Goal: Task Accomplishment & Management: Use online tool/utility

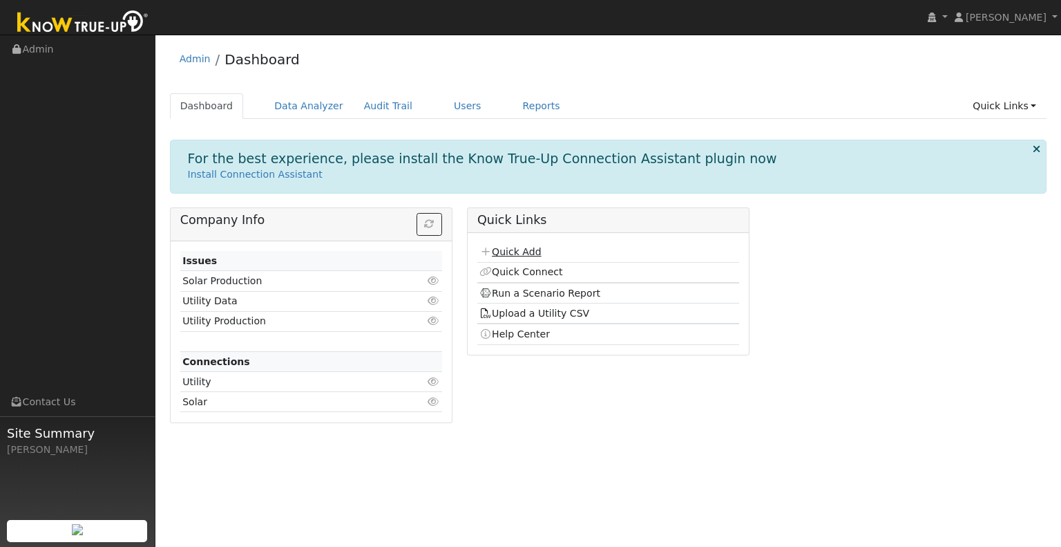
click at [527, 248] on link "Quick Add" at bounding box center [511, 251] width 62 height 11
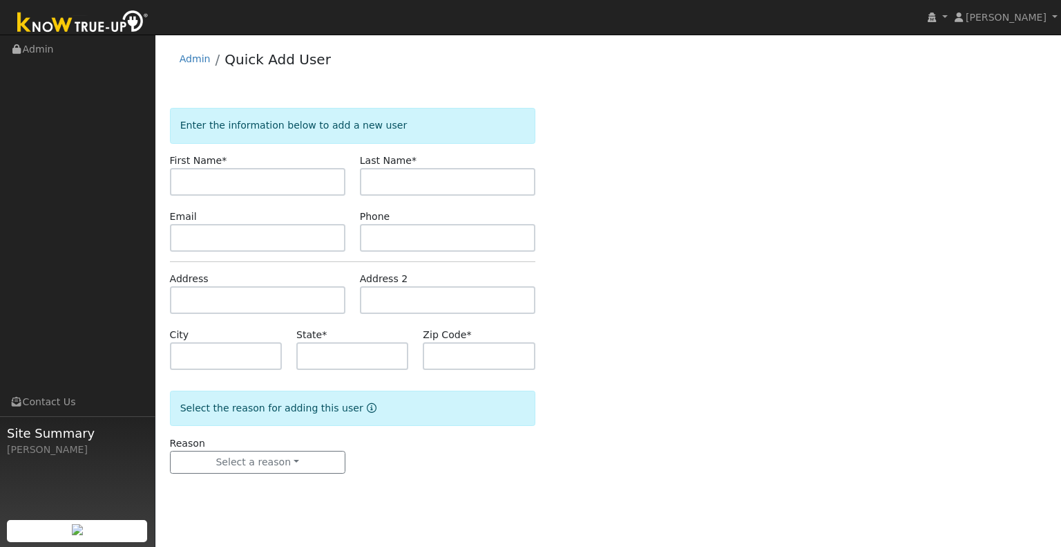
click at [290, 182] on input "text" at bounding box center [258, 182] width 176 height 28
type input "Matthew"
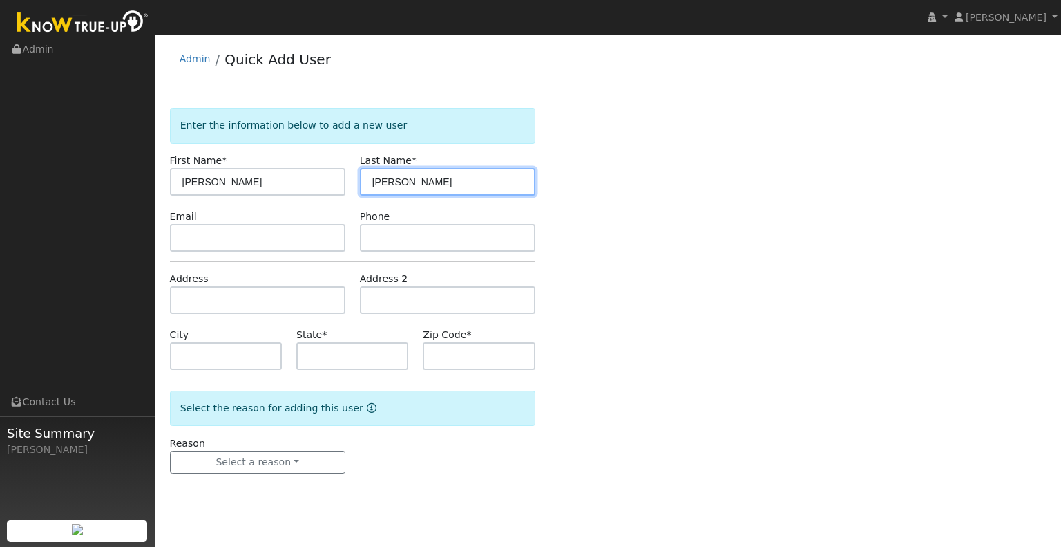
type input "Middleton"
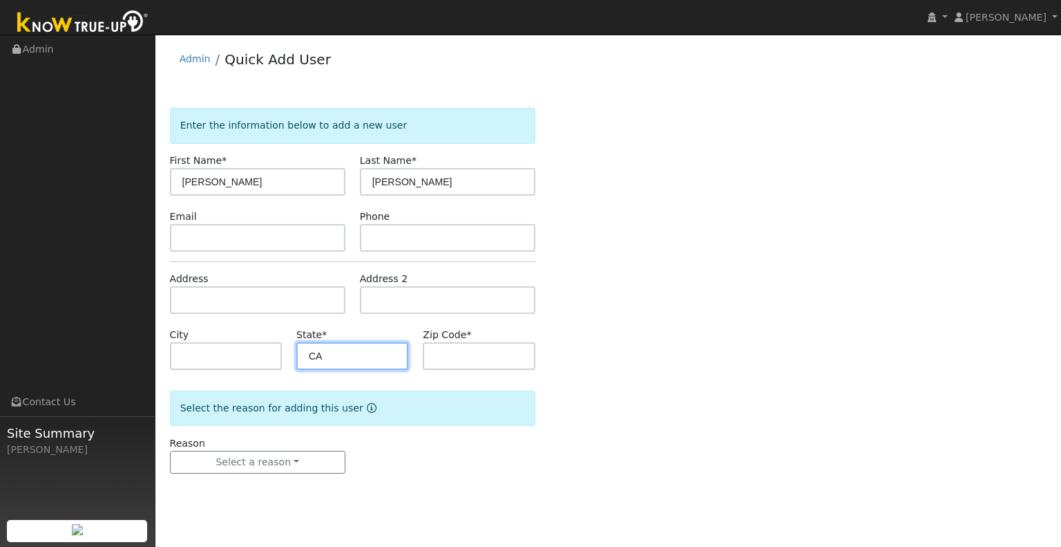
type input "CA"
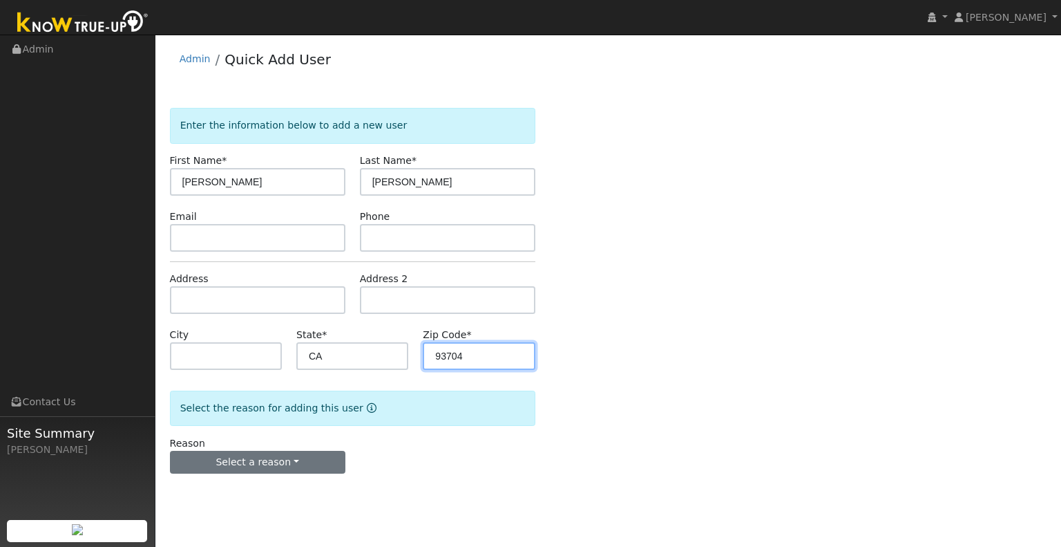
type input "93704"
click at [256, 462] on button "Select a reason" at bounding box center [258, 462] width 176 height 23
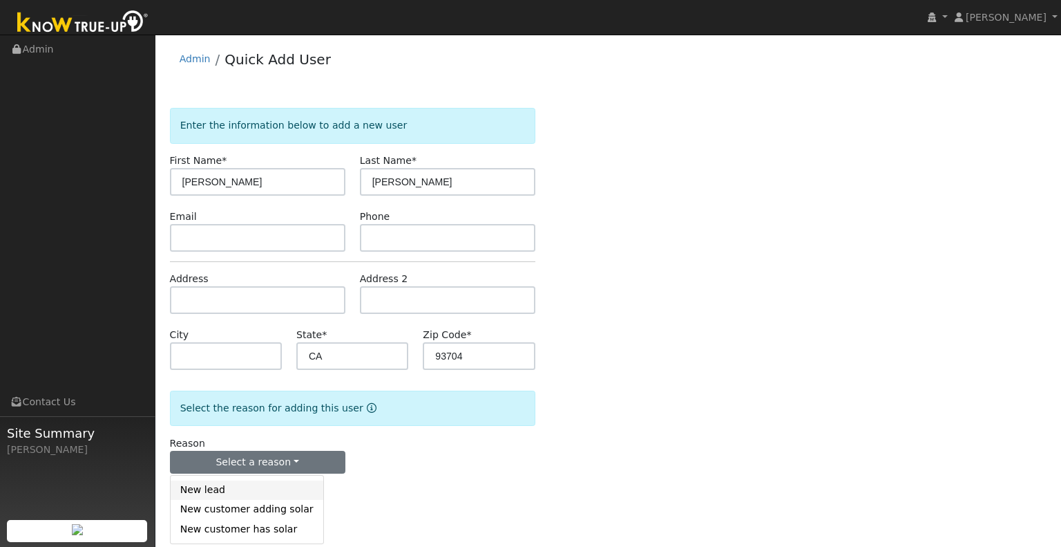
click at [266, 488] on link "New lead" at bounding box center [247, 489] width 153 height 19
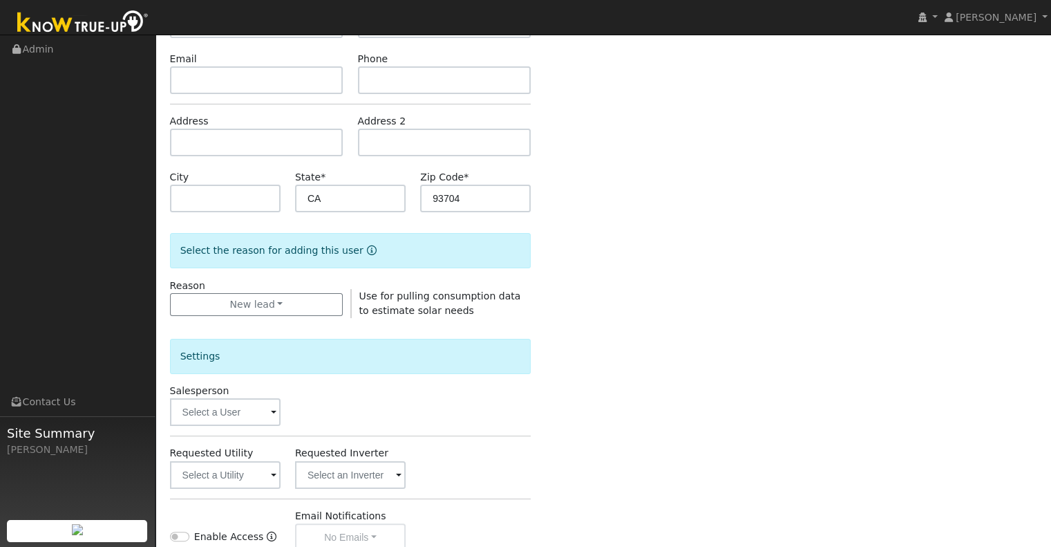
scroll to position [346, 0]
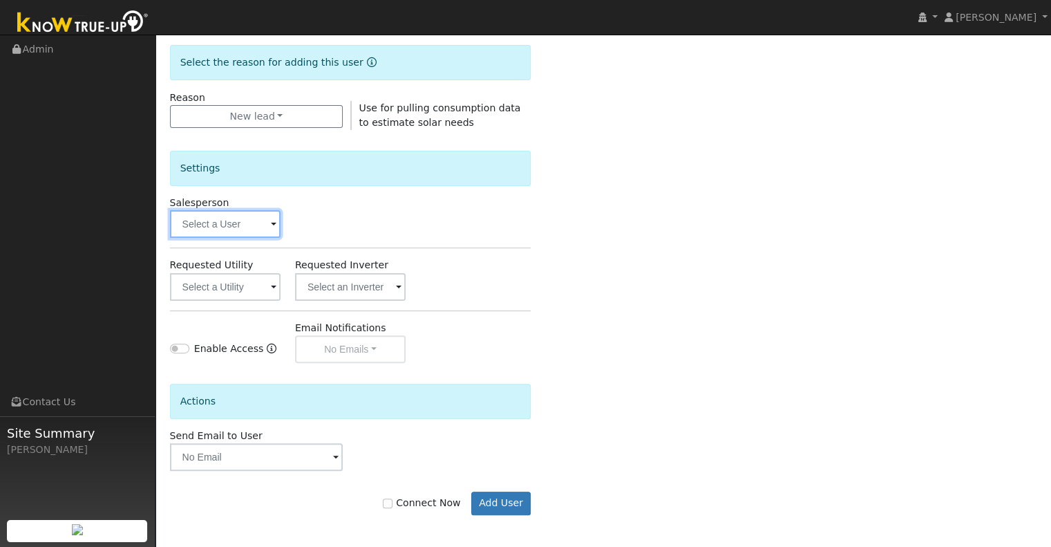
click at [227, 225] on input "text" at bounding box center [225, 224] width 111 height 28
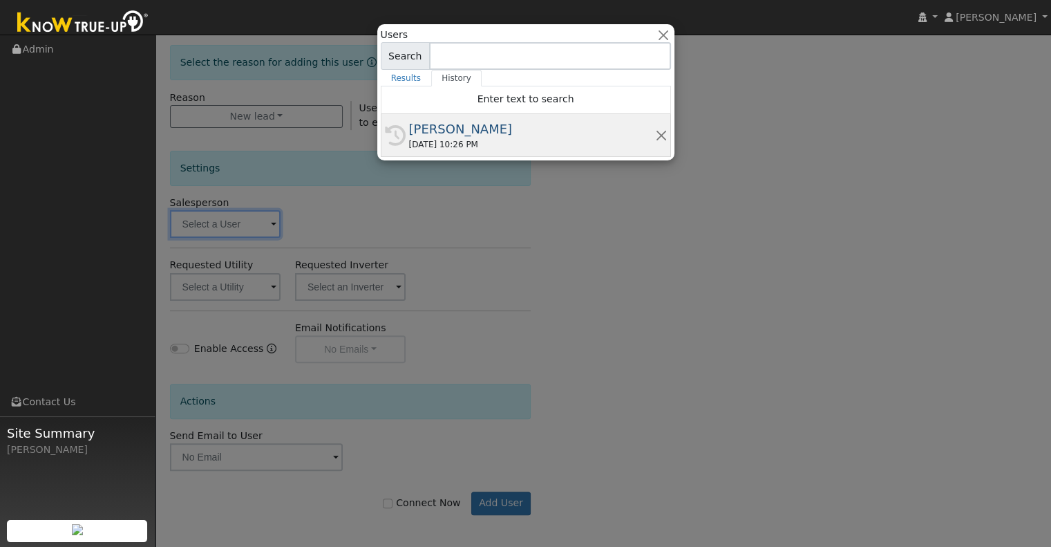
click at [467, 138] on div "08/30/2025 10:26 PM" at bounding box center [532, 144] width 246 height 12
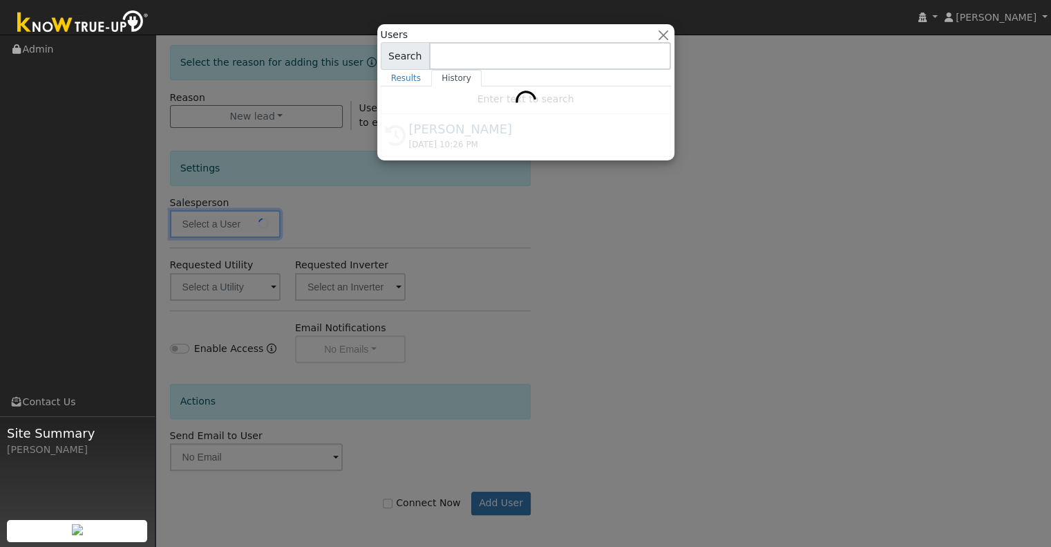
type input "[PERSON_NAME]"
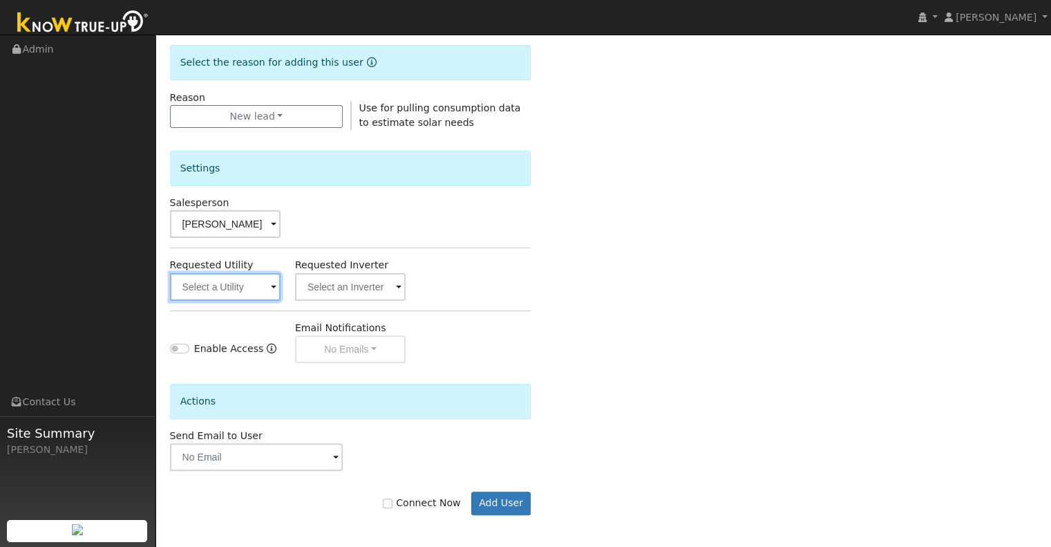
click at [243, 285] on input "text" at bounding box center [225, 287] width 111 height 28
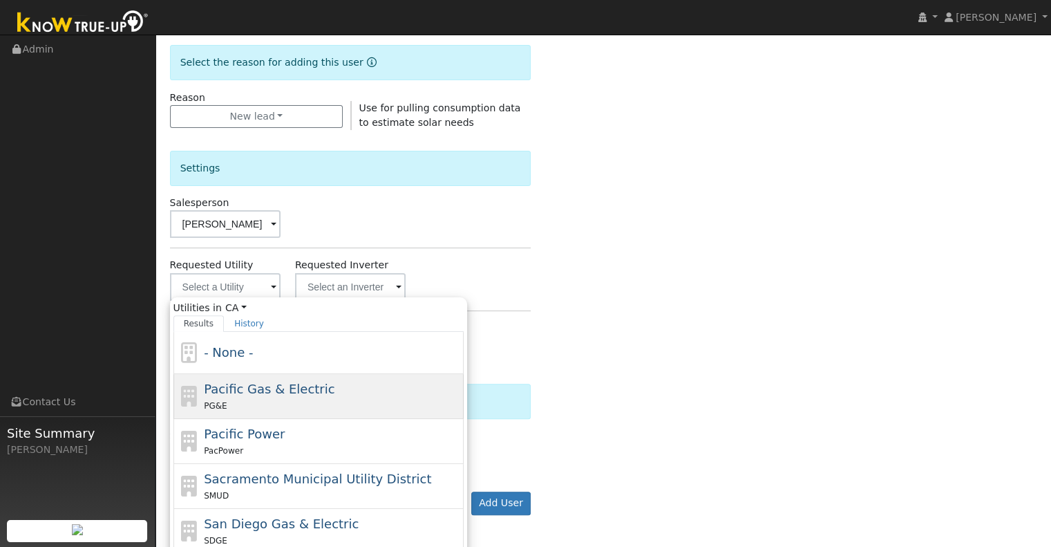
click at [244, 398] on div "PG&E" at bounding box center [332, 405] width 256 height 15
type input "Pacific Gas & Electric"
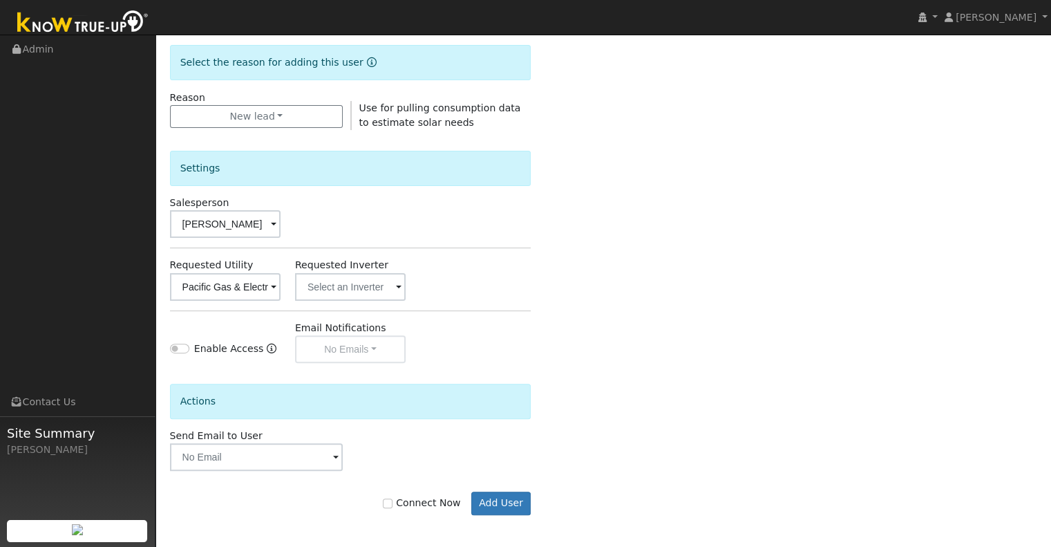
scroll to position [346, 0]
click at [404, 498] on label "Connect Now" at bounding box center [421, 502] width 77 height 15
click at [392, 498] on input "Connect Now" at bounding box center [388, 503] width 10 height 10
checkbox input "true"
click at [499, 502] on button "Add User" at bounding box center [501, 502] width 60 height 23
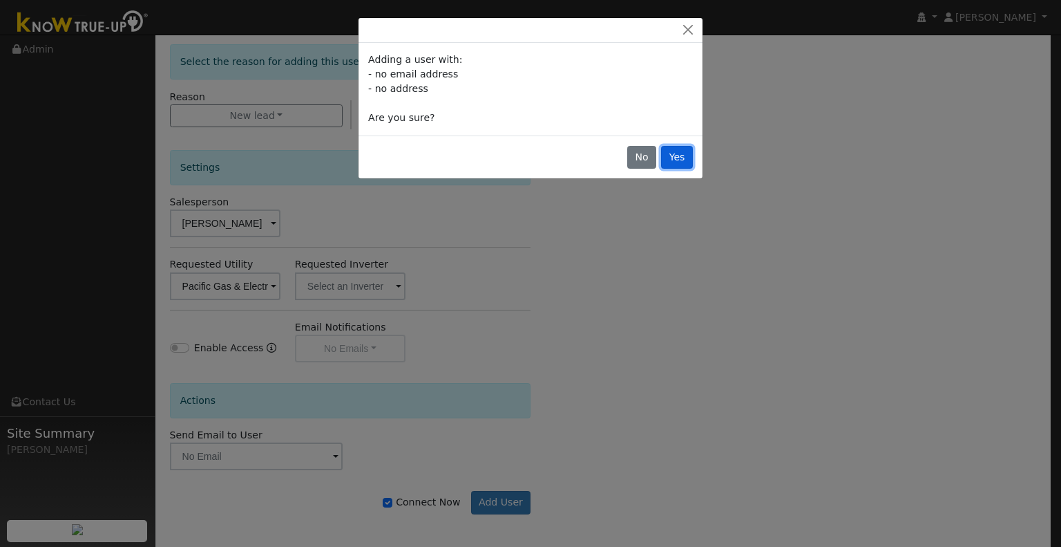
click at [676, 160] on button "Yes" at bounding box center [677, 157] width 32 height 23
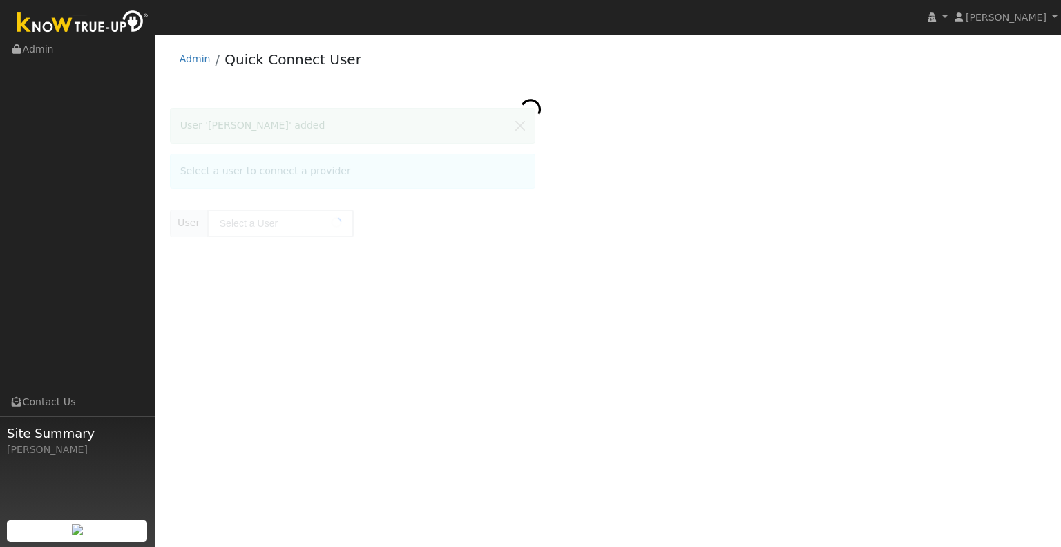
type input "[PERSON_NAME]"
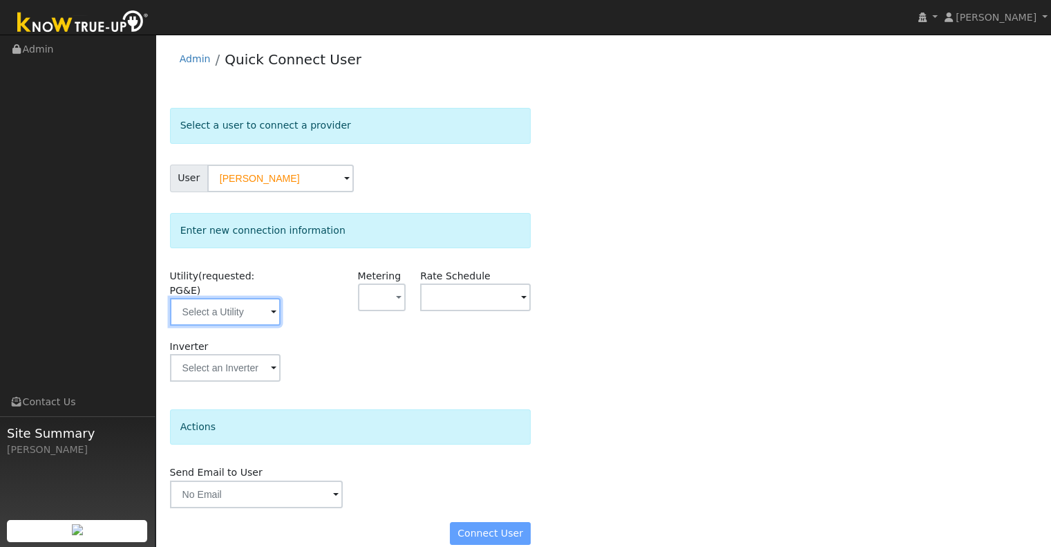
click at [225, 303] on input "text" at bounding box center [225, 312] width 111 height 28
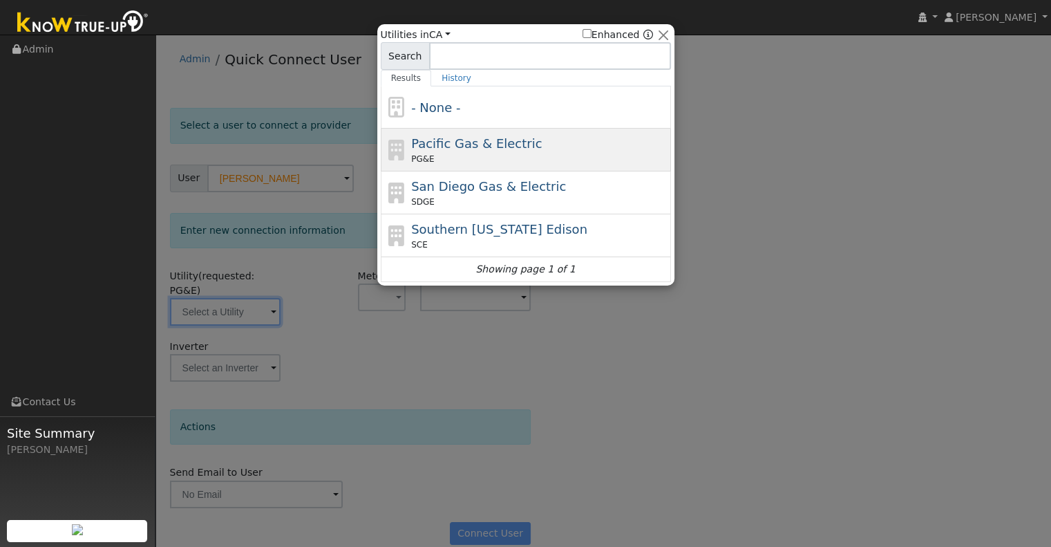
click at [525, 158] on div "PG&E" at bounding box center [539, 159] width 256 height 12
type input "PG&E"
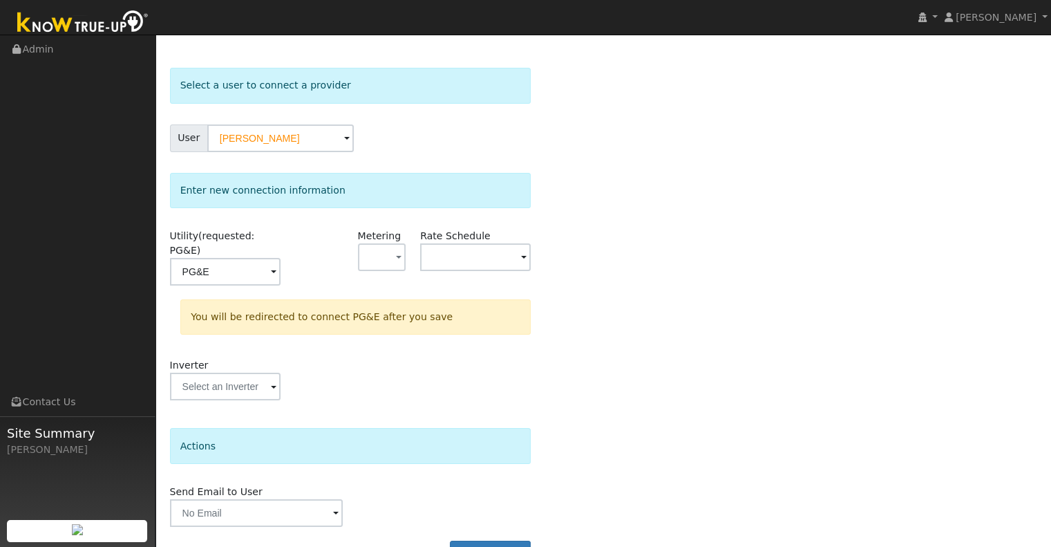
scroll to position [62, 0]
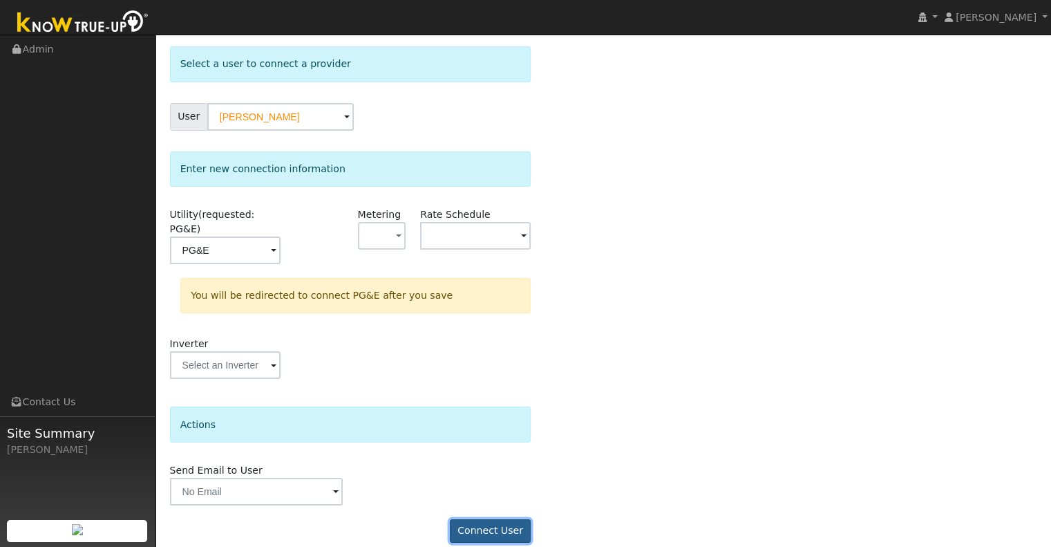
click at [509, 519] on button "Connect User" at bounding box center [491, 530] width 82 height 23
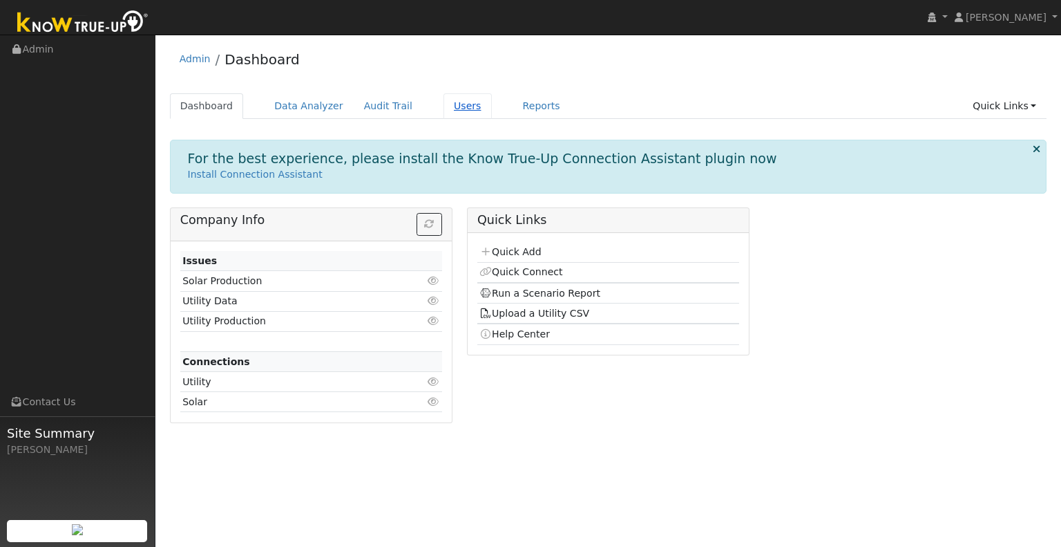
click at [452, 99] on link "Users" at bounding box center [468, 106] width 48 height 26
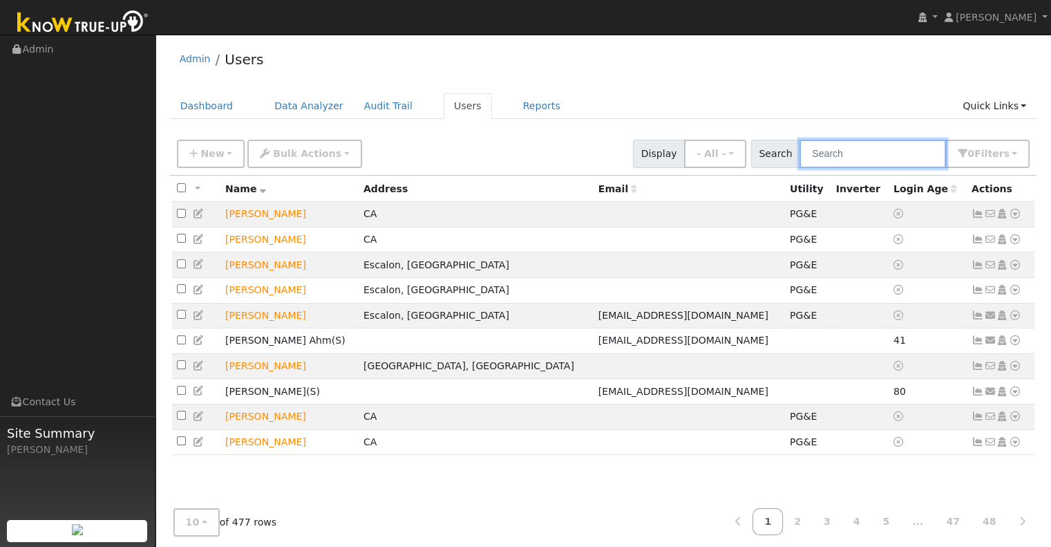
click at [849, 157] on input "text" at bounding box center [873, 154] width 146 height 28
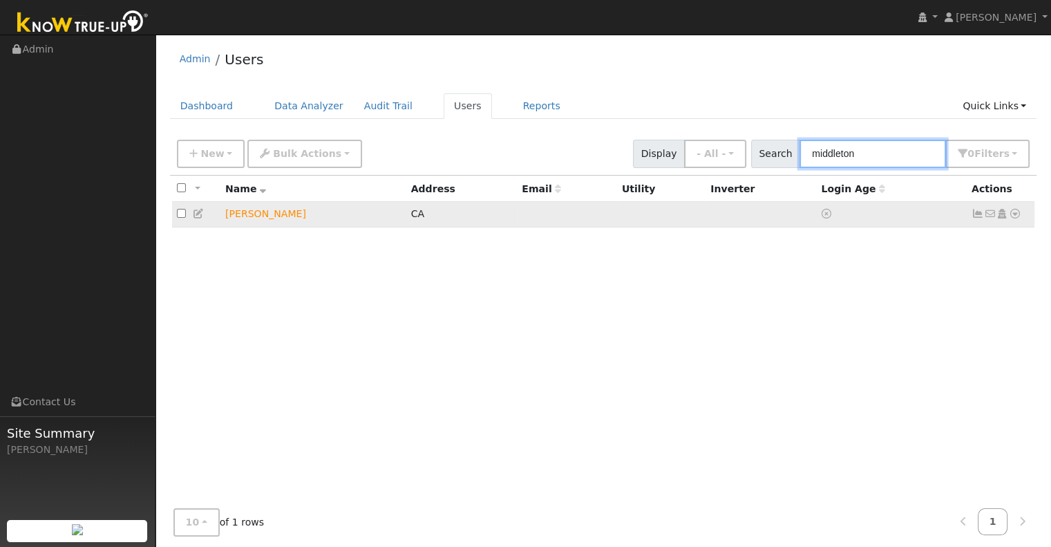
type input "middleton"
click at [277, 214] on td "[PERSON_NAME]" at bounding box center [313, 215] width 186 height 26
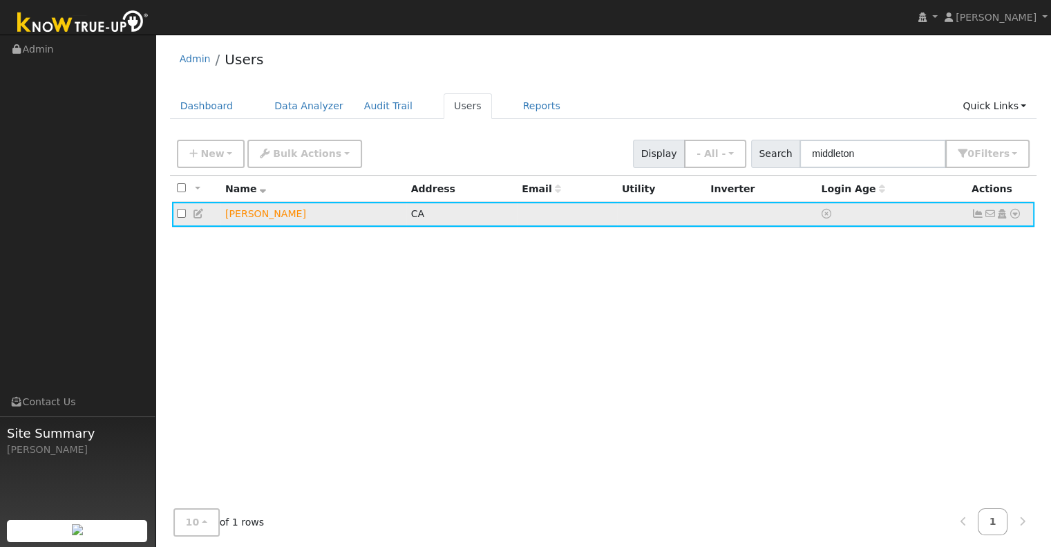
click at [1017, 215] on icon at bounding box center [1015, 214] width 12 height 10
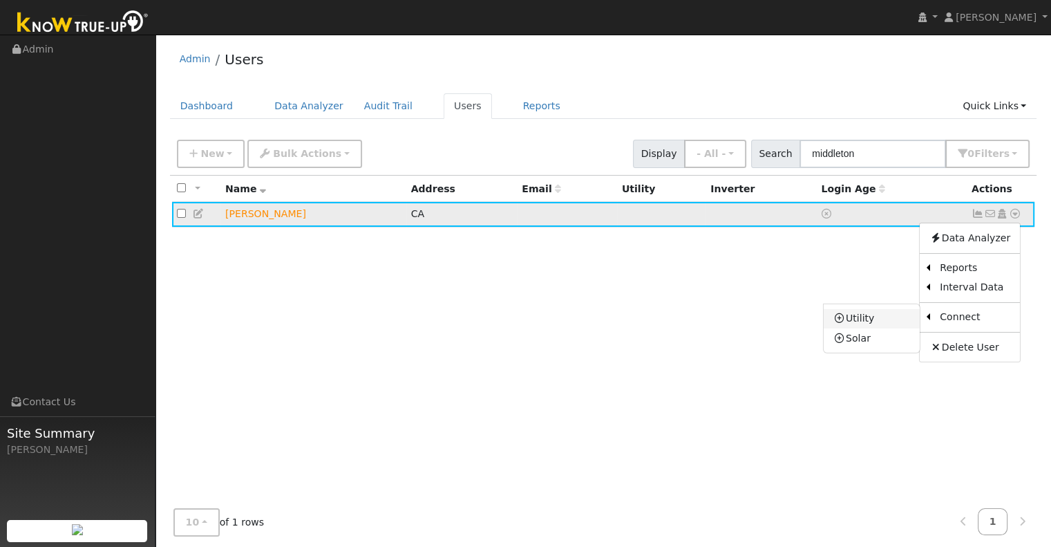
click at [871, 325] on link "Utility" at bounding box center [872, 318] width 96 height 19
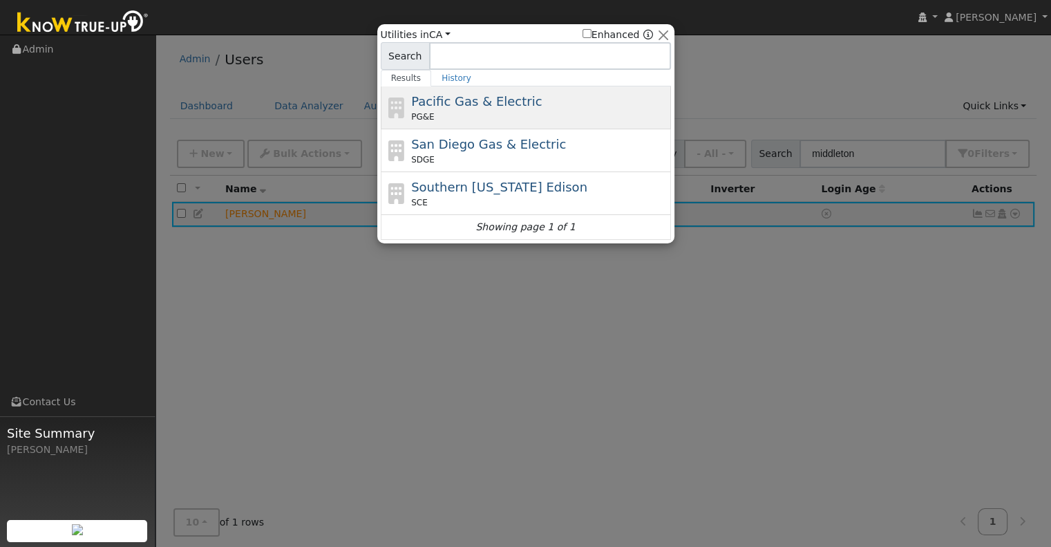
click at [569, 121] on div "PG&E" at bounding box center [539, 117] width 256 height 12
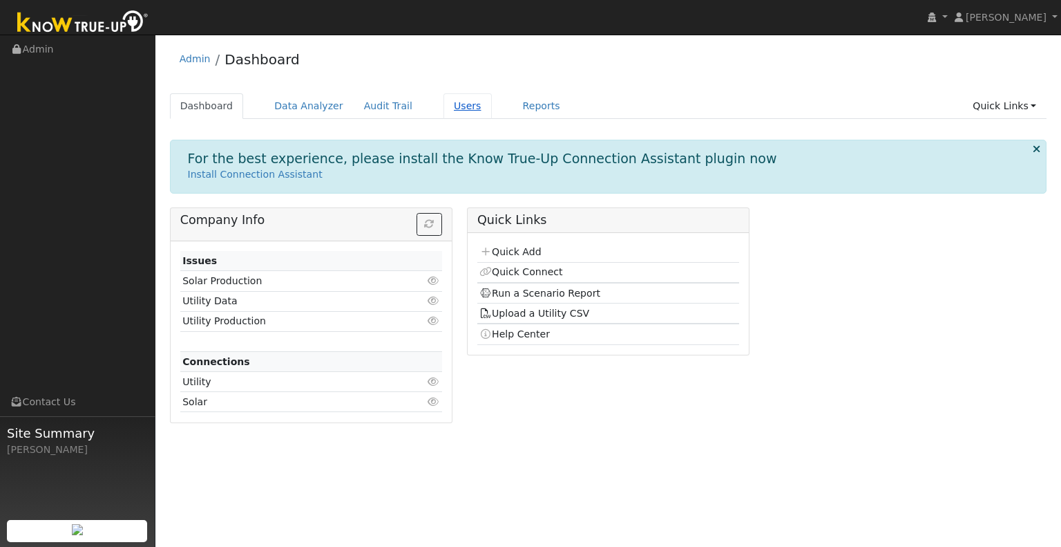
click at [445, 103] on link "Users" at bounding box center [468, 106] width 48 height 26
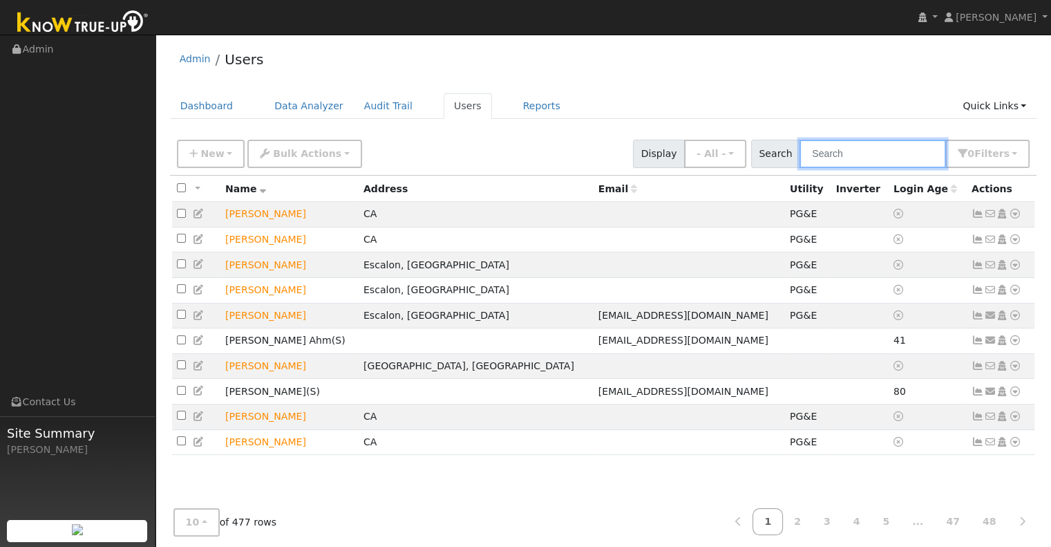
click at [840, 148] on input "text" at bounding box center [873, 154] width 146 height 28
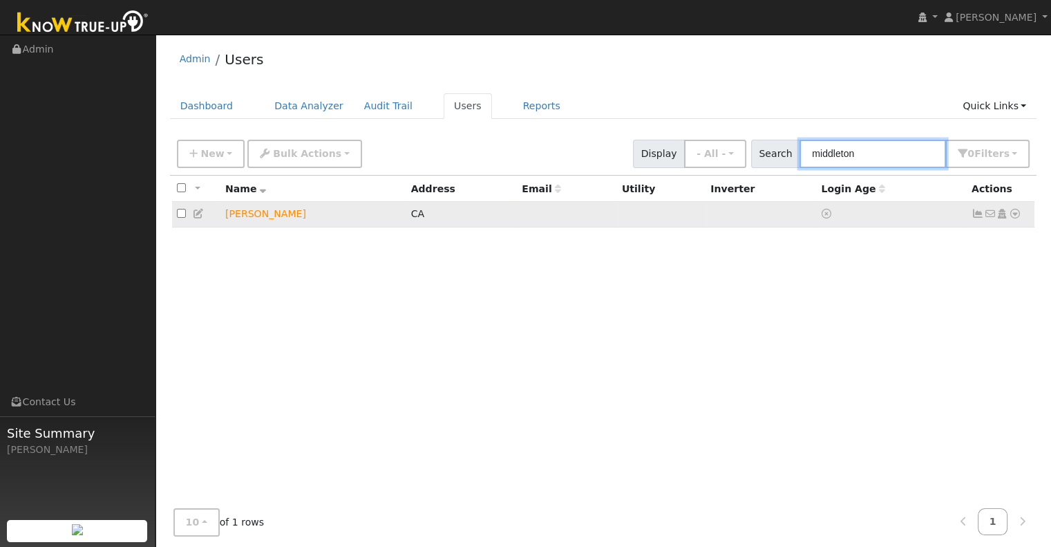
type input "middleton"
click at [1013, 216] on icon at bounding box center [1015, 214] width 12 height 10
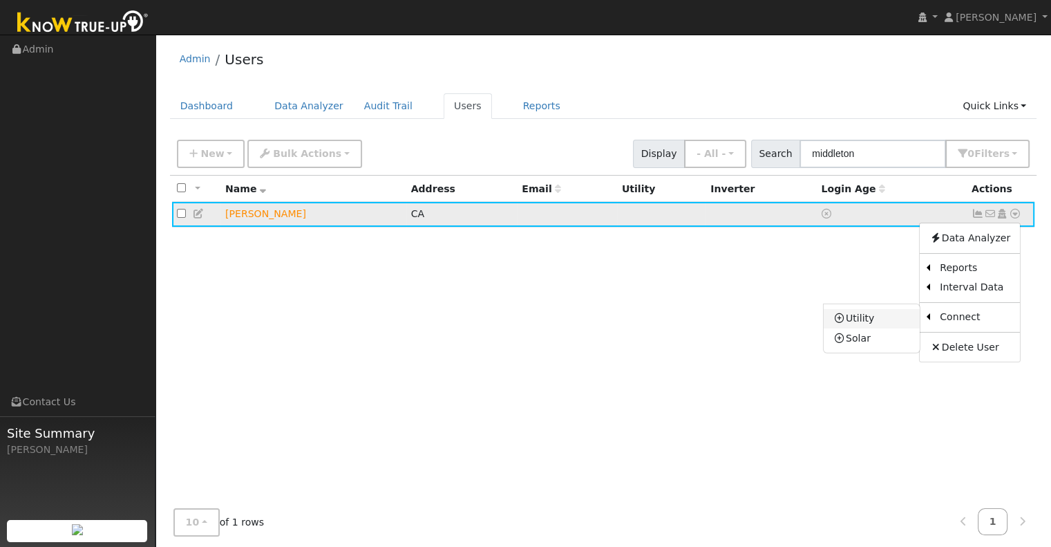
click at [881, 317] on link "Utility" at bounding box center [872, 318] width 96 height 19
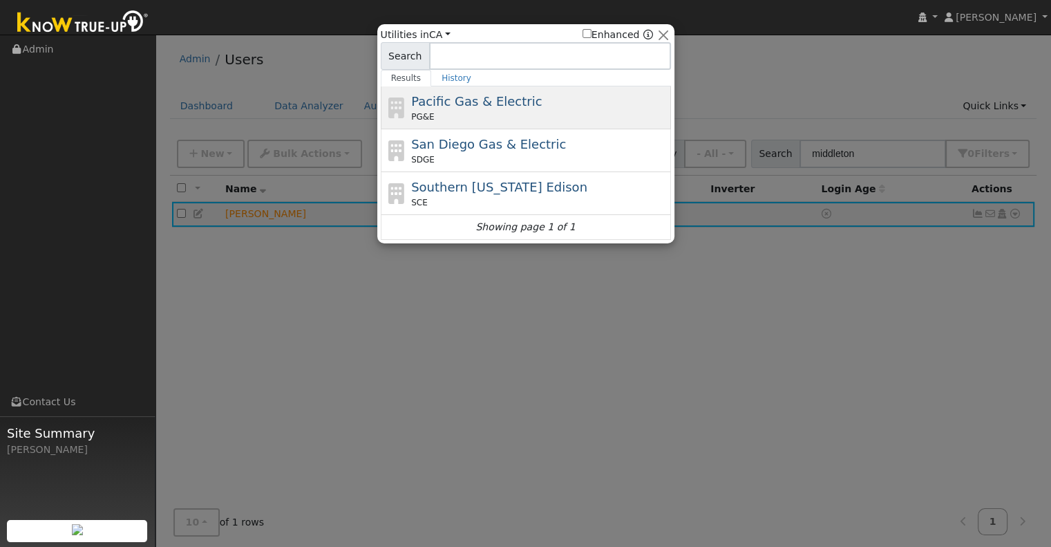
click at [482, 101] on span "Pacific Gas & Electric" at bounding box center [476, 101] width 131 height 15
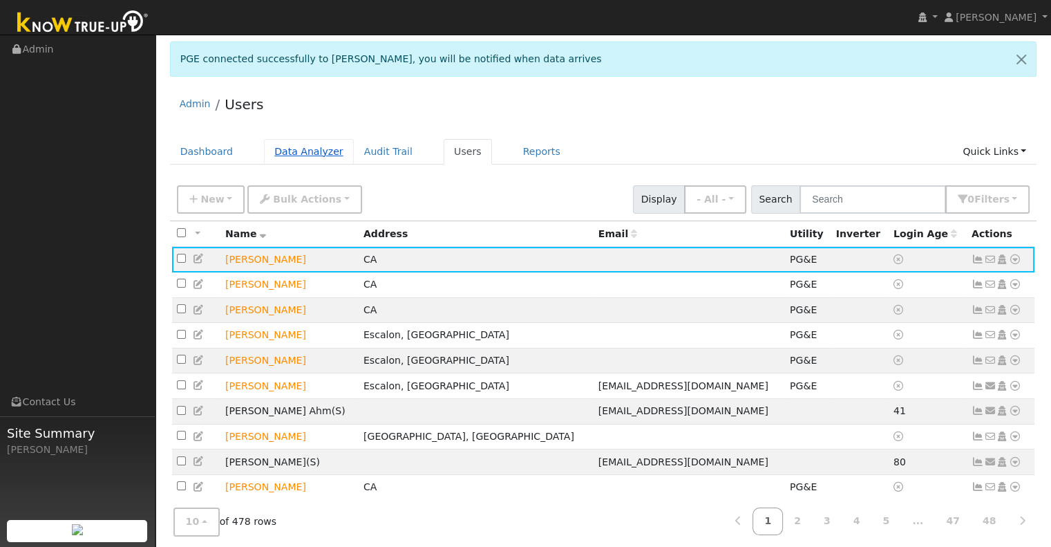
click at [299, 149] on link "Data Analyzer" at bounding box center [309, 152] width 90 height 26
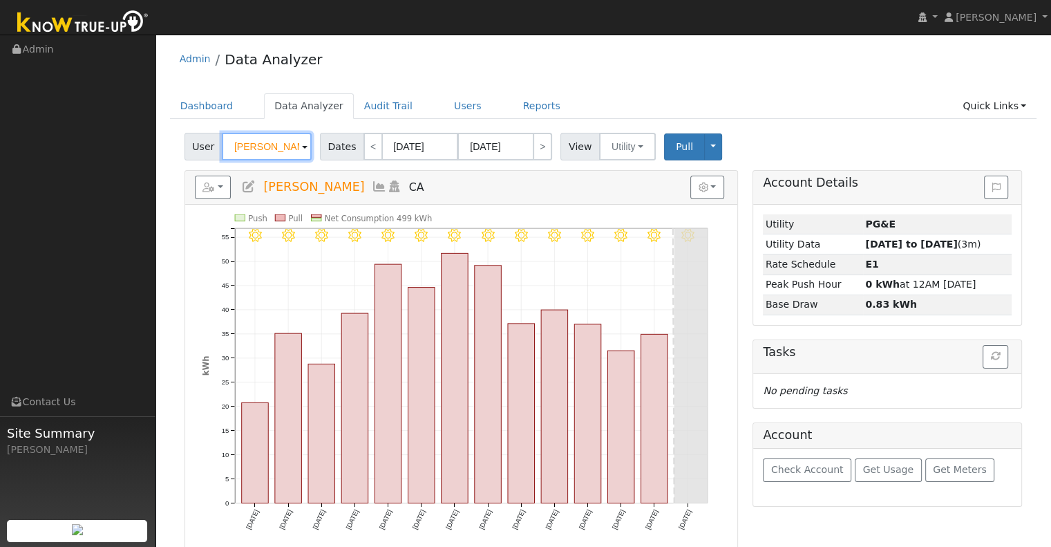
drag, startPoint x: 191, startPoint y: 161, endPoint x: 133, endPoint y: 151, distance: 58.8
click at [131, 162] on div "Josh Clark Josh Clark Profile My Company Help Center Terms Of Service See What'…" at bounding box center [525, 380] width 1051 height 690
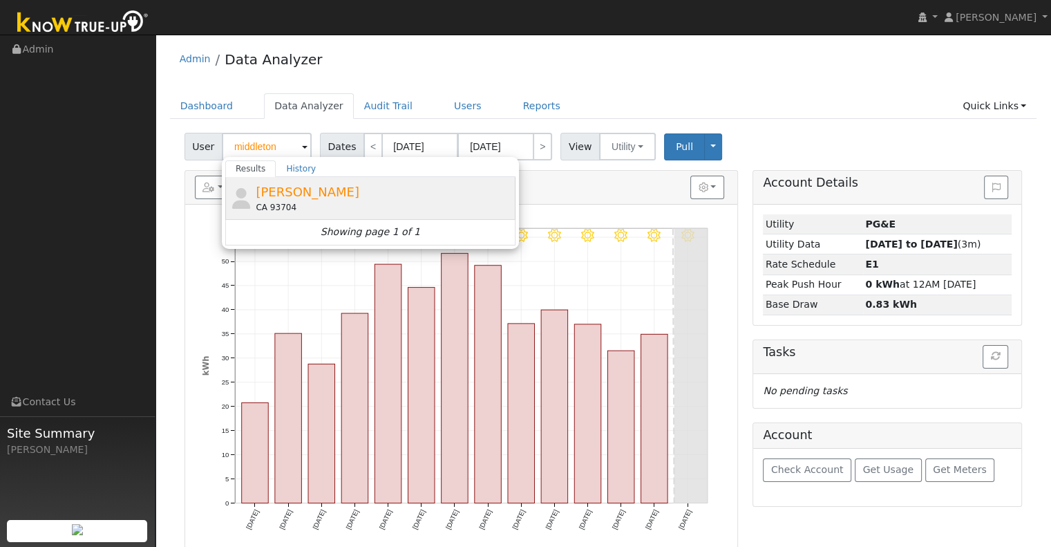
click at [286, 182] on div "Matthew Middleton CA 93704" at bounding box center [384, 197] width 256 height 31
type input "[PERSON_NAME]"
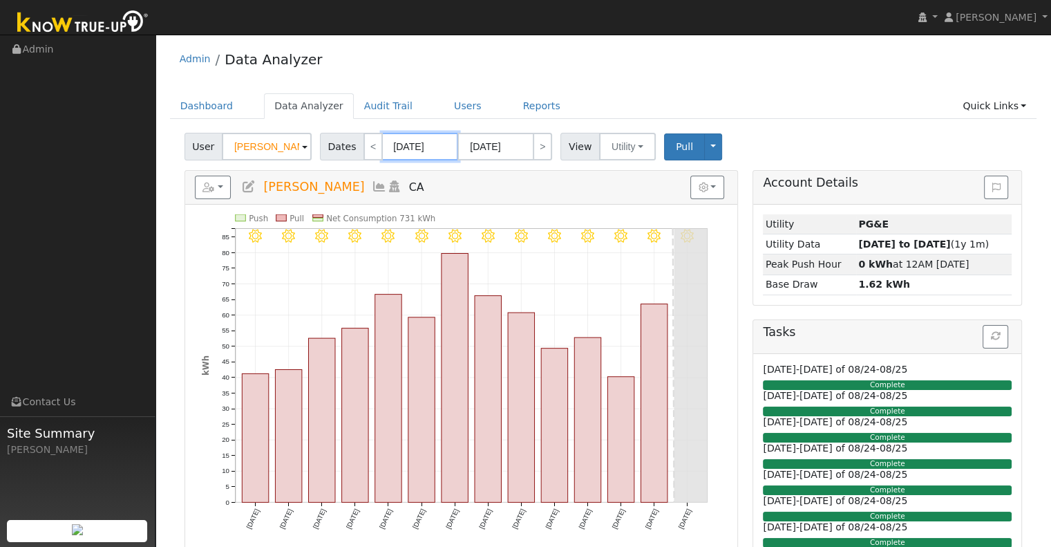
click at [414, 140] on input "[DATE]" at bounding box center [420, 147] width 76 height 28
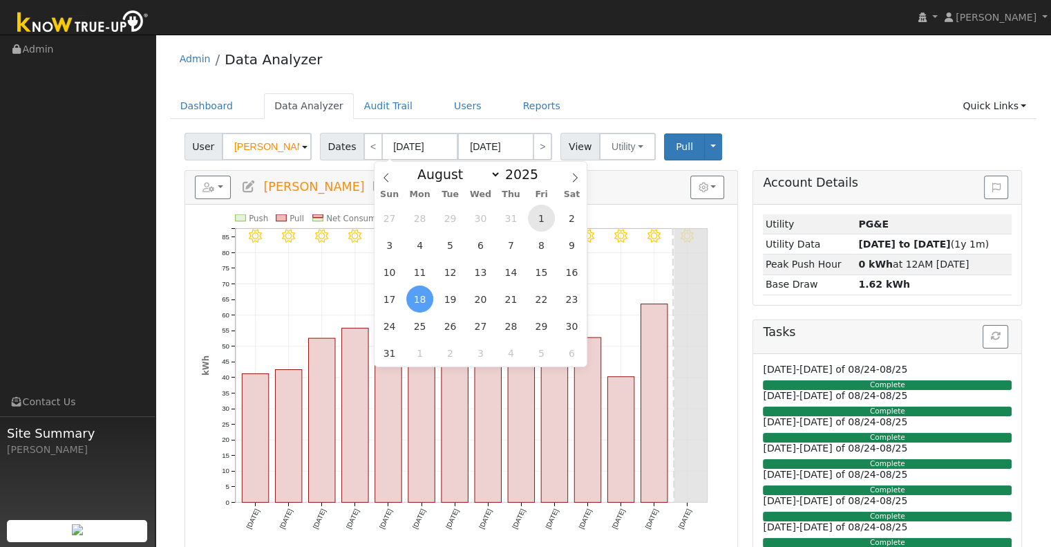
click at [542, 216] on span "1" at bounding box center [541, 218] width 27 height 27
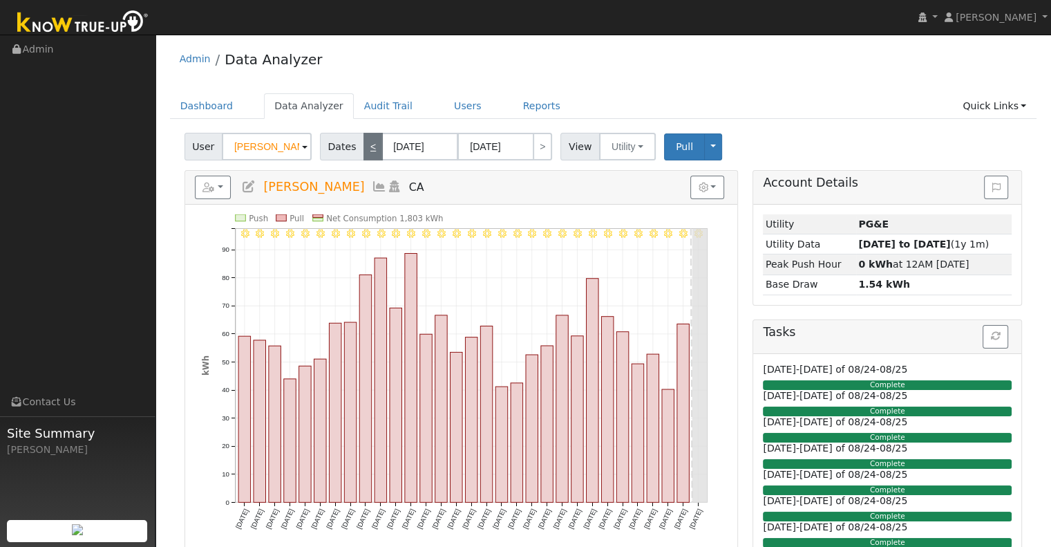
click at [370, 142] on link "<" at bounding box center [372, 147] width 19 height 28
type input "[DATE]"
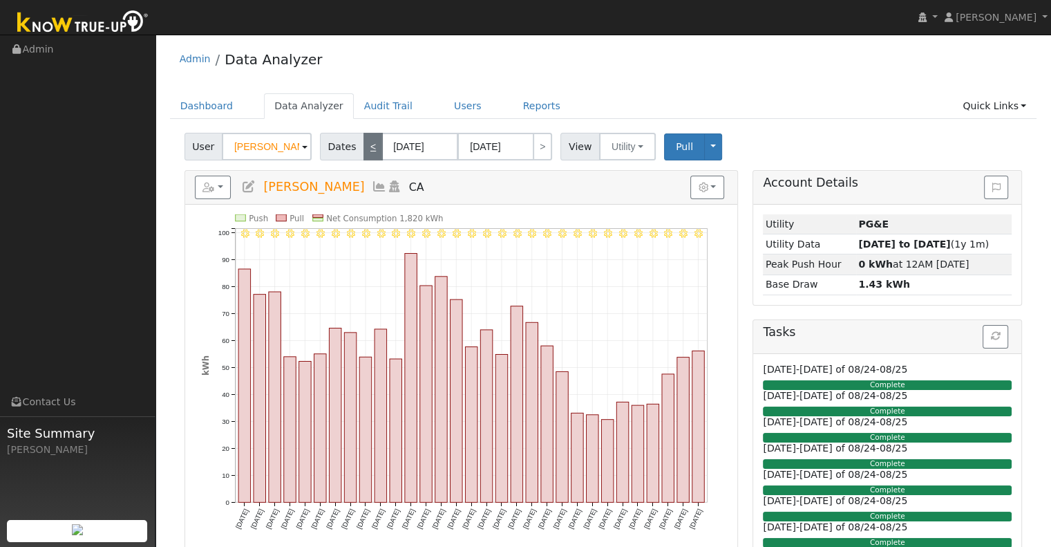
click at [370, 142] on link "<" at bounding box center [372, 147] width 19 height 28
type input "[DATE]"
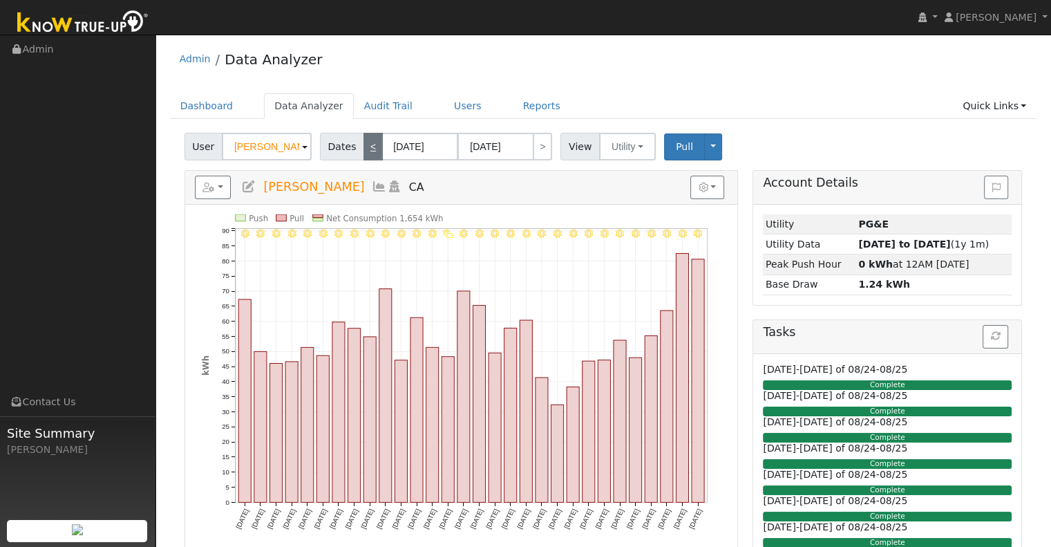
click at [370, 142] on link "<" at bounding box center [372, 147] width 19 height 28
type input "[DATE]"
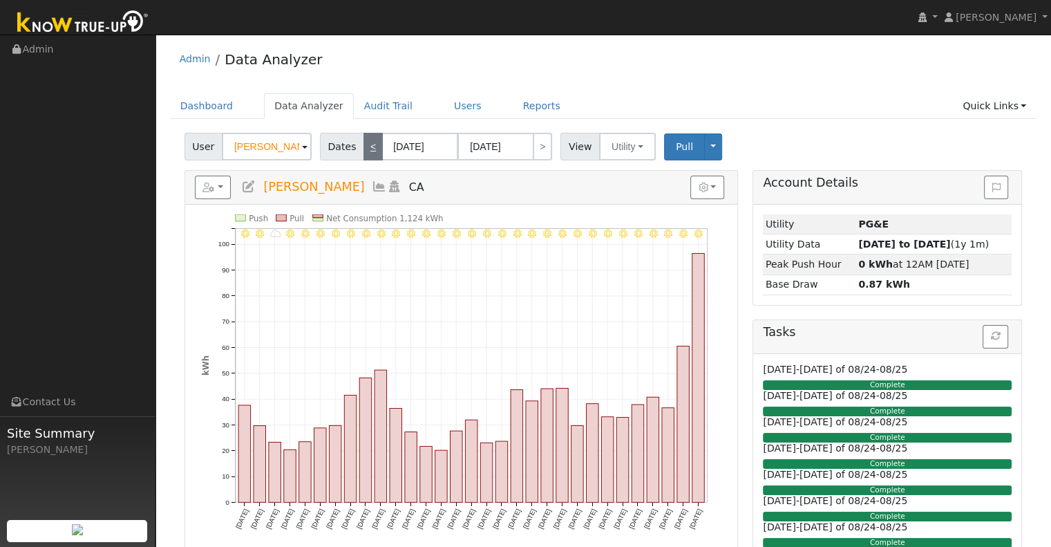
click at [370, 142] on link "<" at bounding box center [372, 147] width 19 height 28
type input "[DATE]"
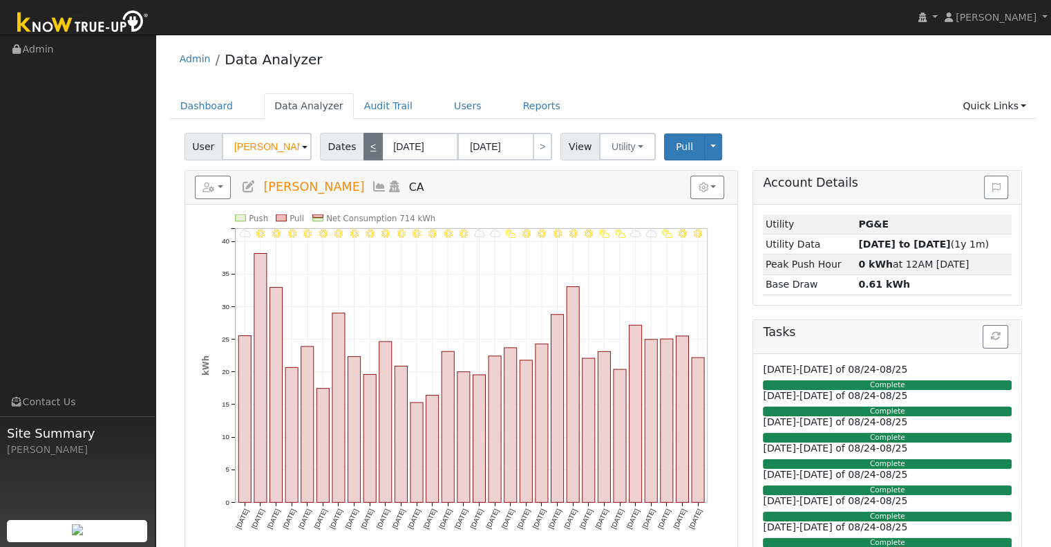
click at [370, 142] on link "<" at bounding box center [372, 147] width 19 height 28
type input "[DATE]"
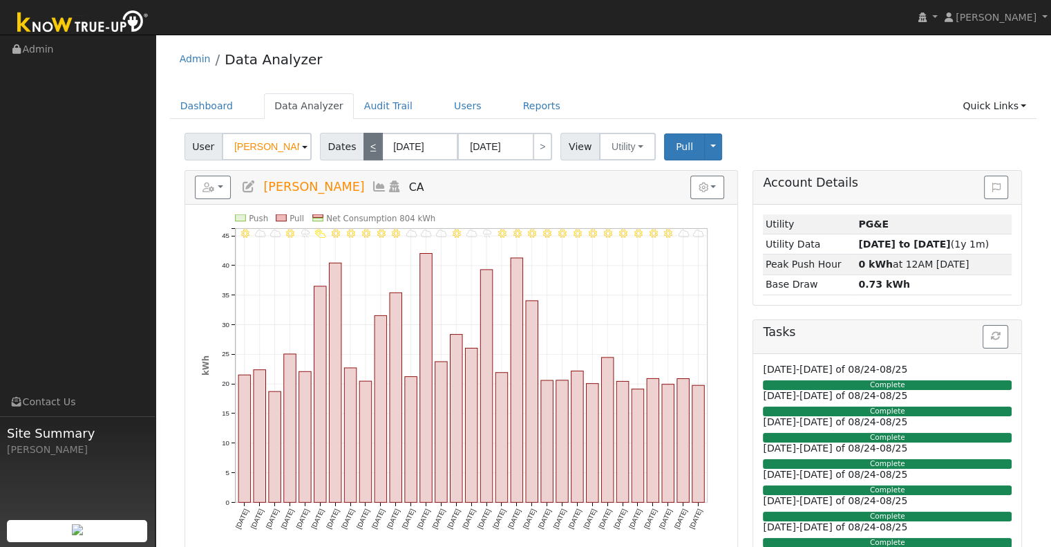
click at [370, 142] on link "<" at bounding box center [372, 147] width 19 height 28
type input "[DATE]"
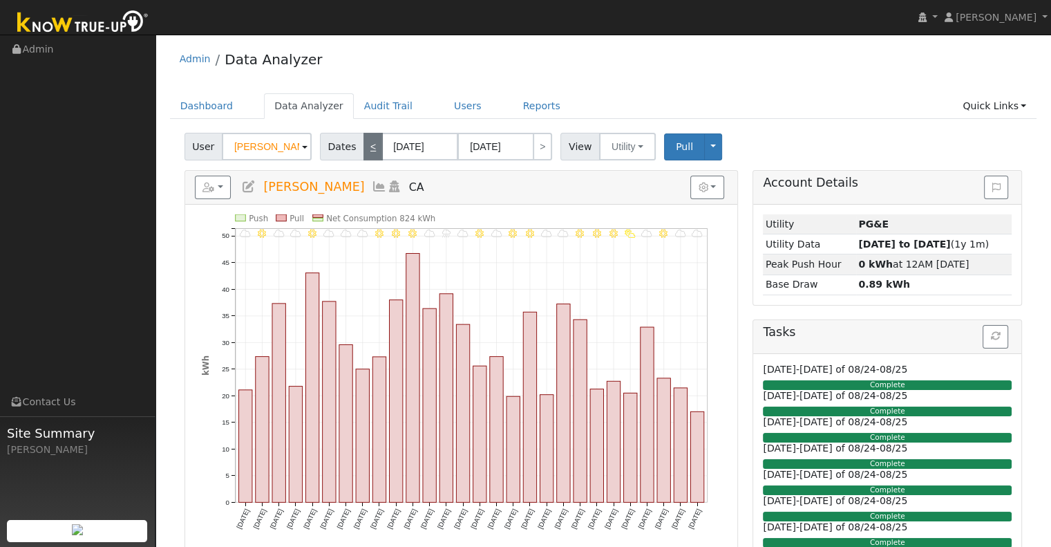
click at [370, 142] on link "<" at bounding box center [372, 147] width 19 height 28
type input "[DATE]"
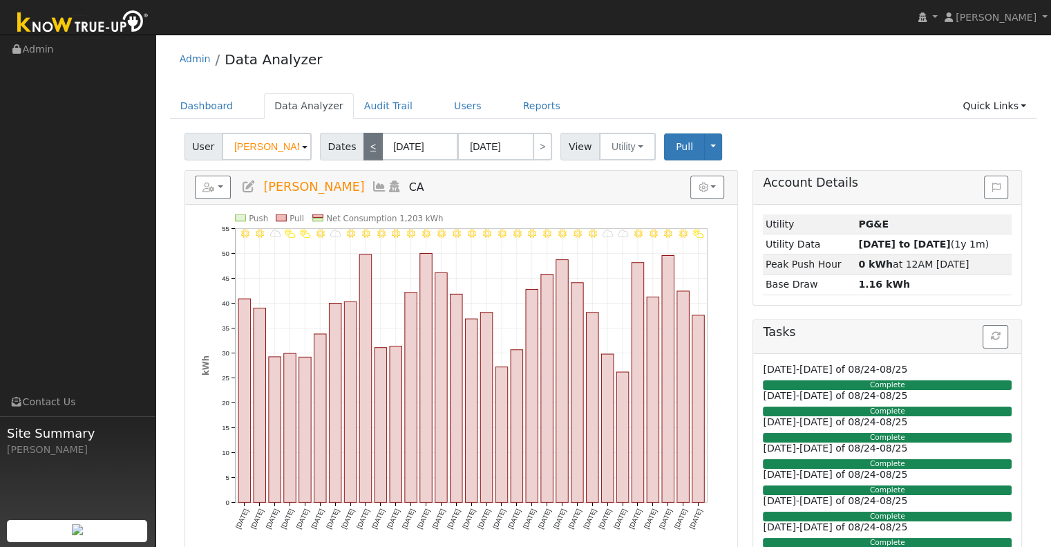
click at [370, 142] on link "<" at bounding box center [372, 147] width 19 height 28
type input "[DATE]"
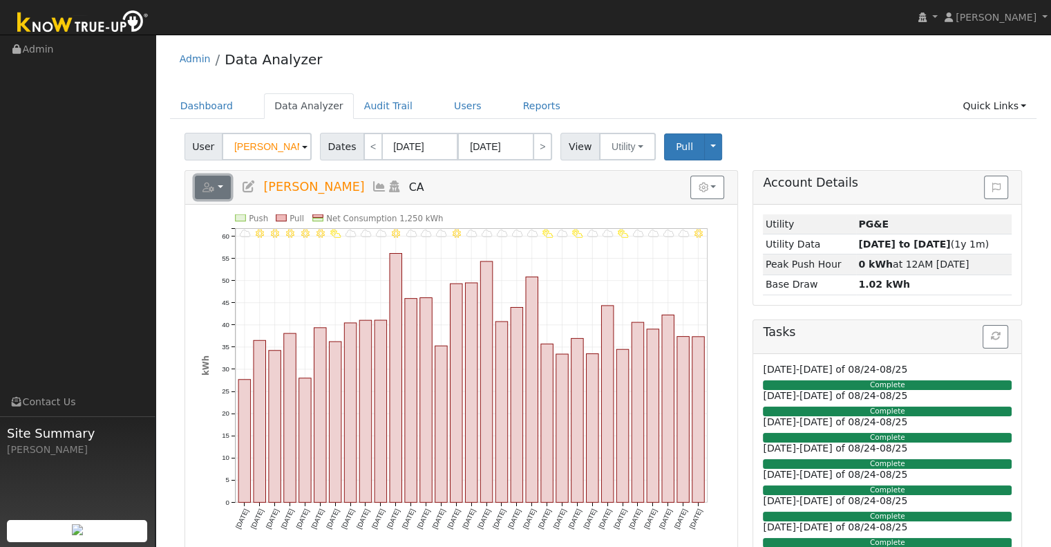
click at [227, 182] on button "button" at bounding box center [213, 187] width 37 height 23
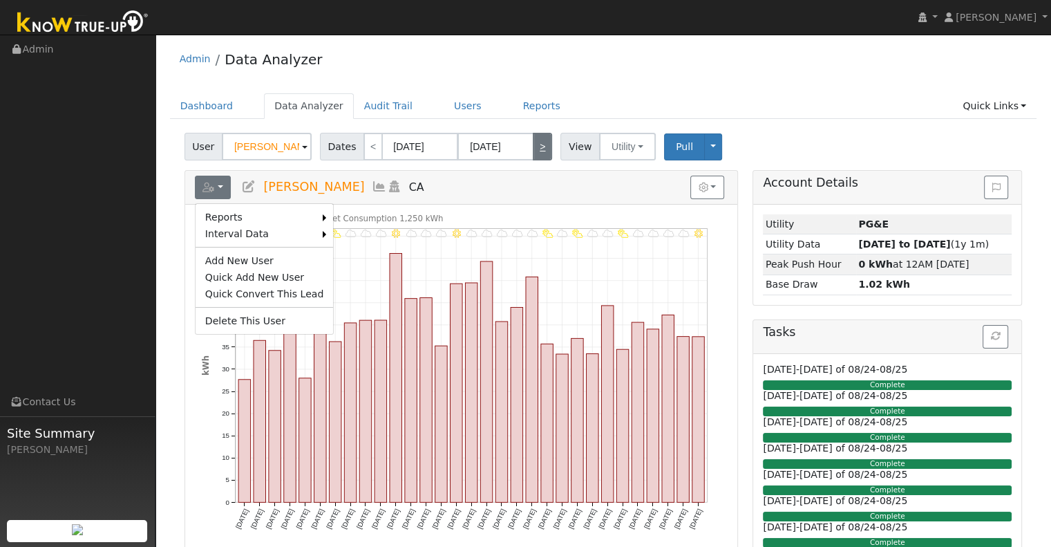
click at [533, 149] on link ">" at bounding box center [542, 147] width 19 height 28
type input "[DATE]"
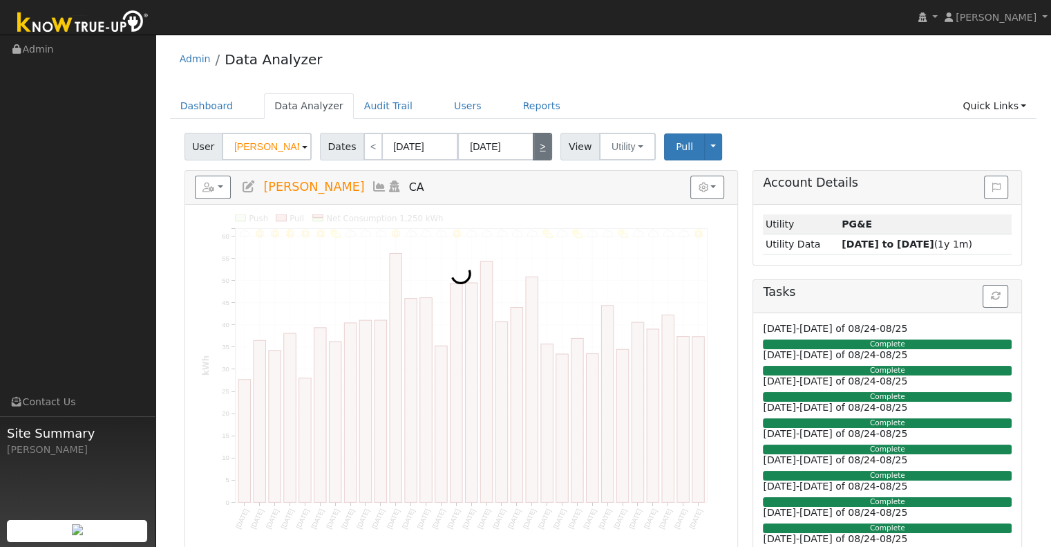
click at [533, 149] on link ">" at bounding box center [542, 147] width 19 height 28
type input "[DATE]"
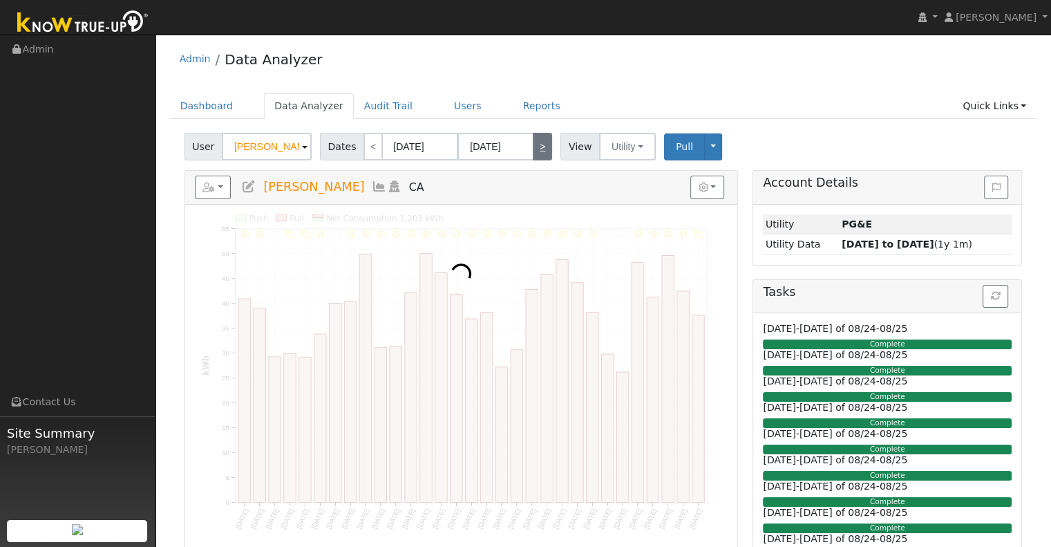
click at [533, 149] on link ">" at bounding box center [542, 147] width 19 height 28
type input "[DATE]"
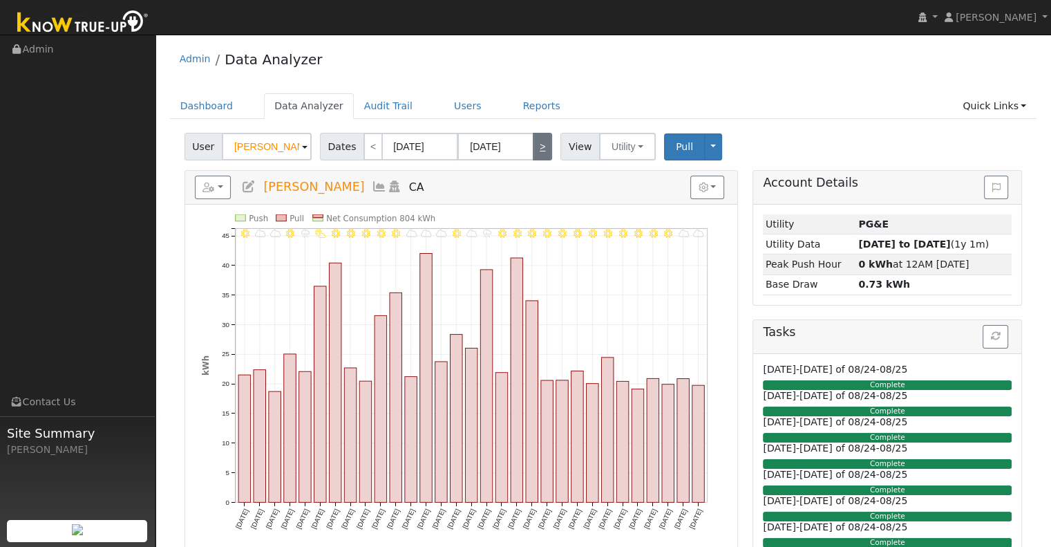
click at [533, 149] on link ">" at bounding box center [542, 147] width 19 height 28
type input "[DATE]"
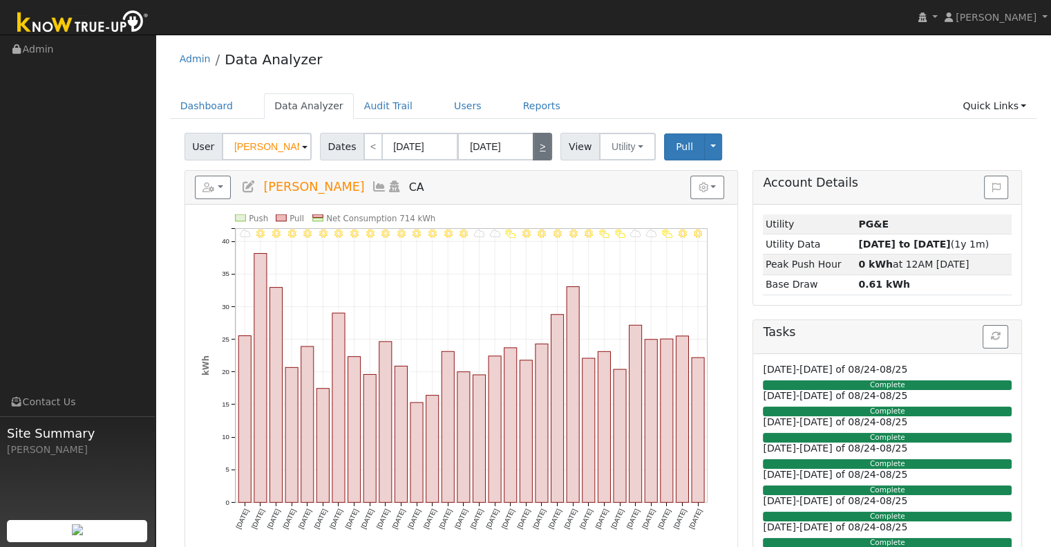
click at [533, 149] on link ">" at bounding box center [542, 147] width 19 height 28
type input "[DATE]"
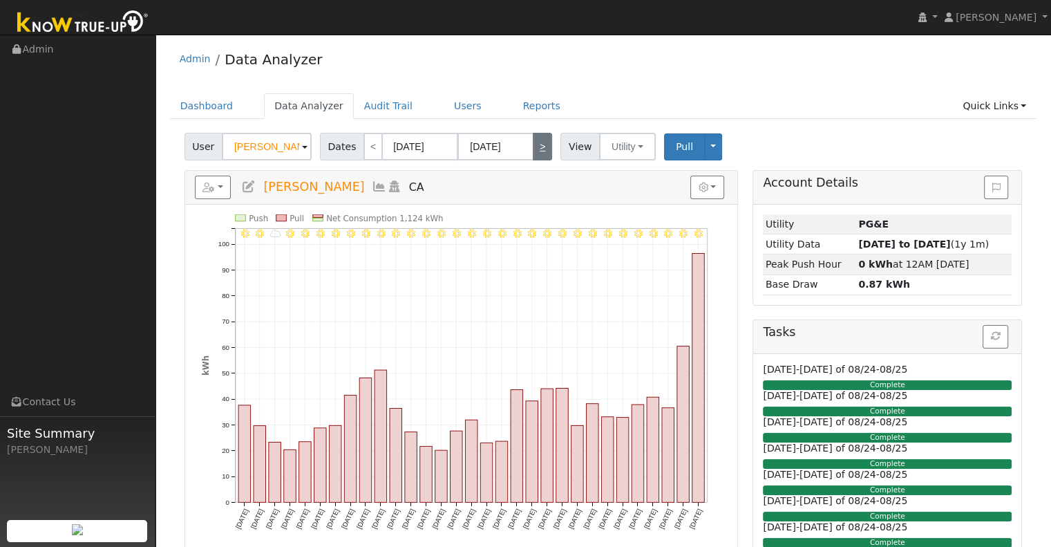
click at [533, 149] on link ">" at bounding box center [542, 147] width 19 height 28
type input "[DATE]"
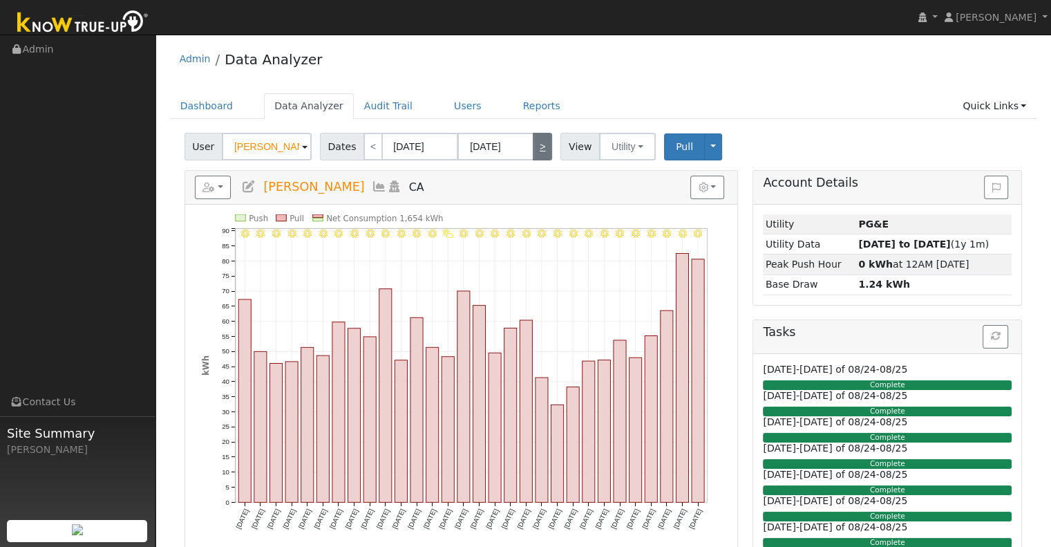
click at [533, 149] on link ">" at bounding box center [542, 147] width 19 height 28
type input "[DATE]"
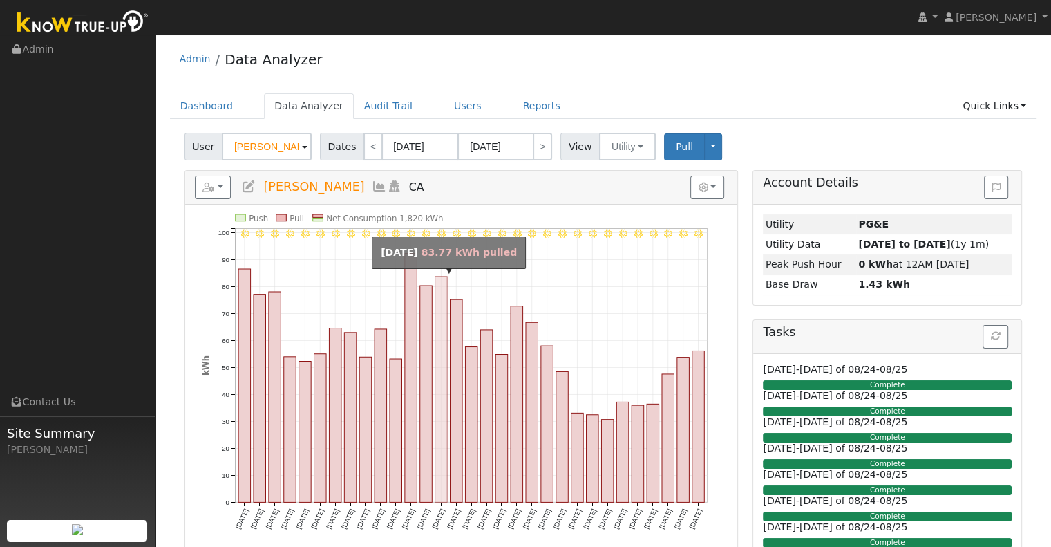
click at [442, 325] on rect "onclick=""" at bounding box center [441, 389] width 12 height 226
type input "[DATE]"
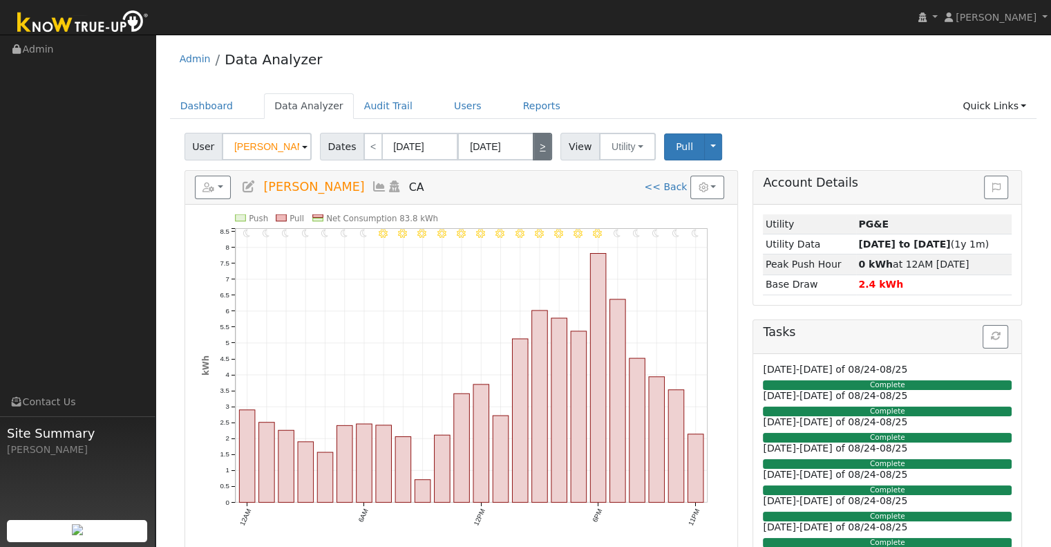
click at [542, 152] on link ">" at bounding box center [542, 147] width 19 height 28
type input "[DATE]"
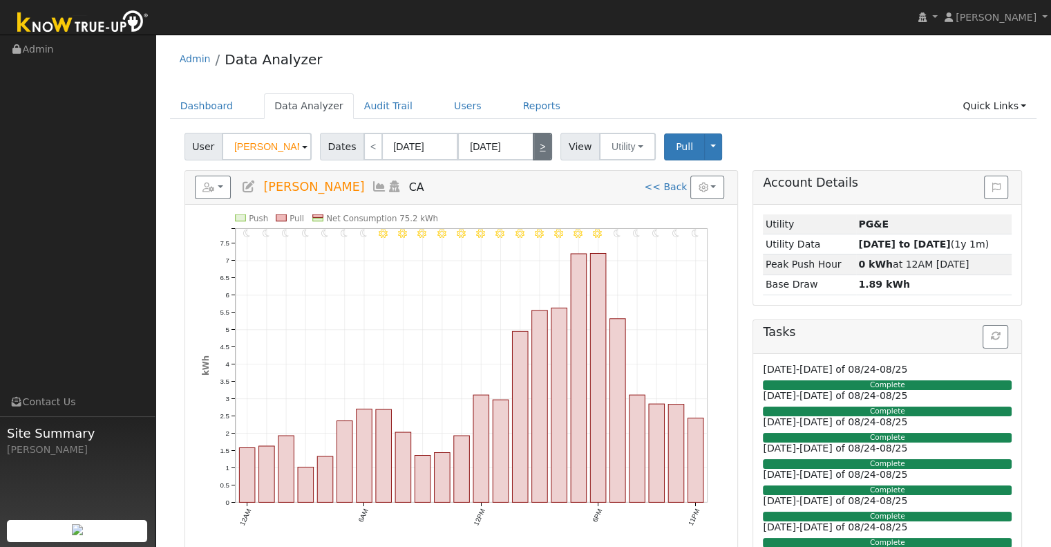
click at [542, 135] on link ">" at bounding box center [542, 147] width 19 height 28
type input "[DATE]"
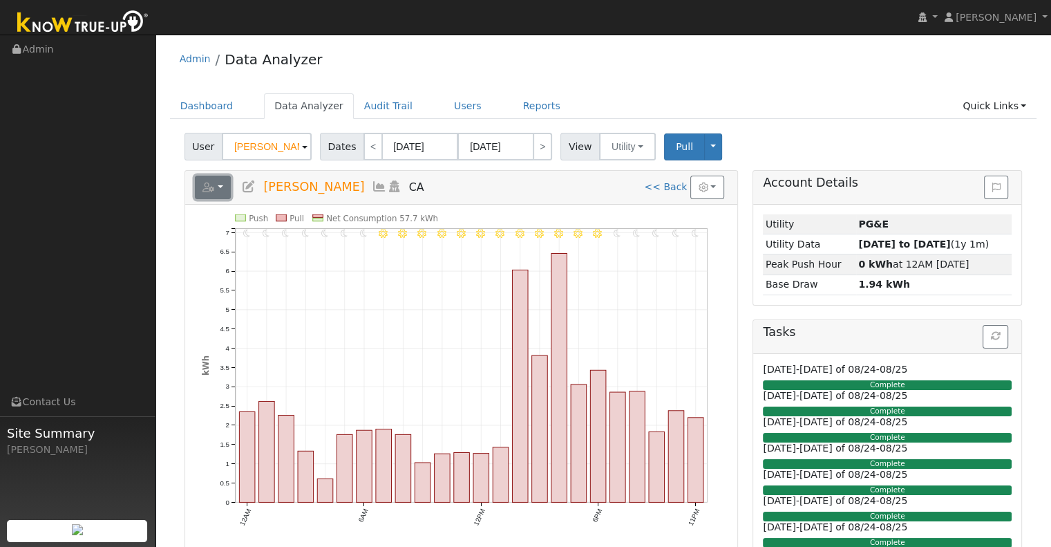
click at [223, 185] on button "button" at bounding box center [213, 187] width 37 height 23
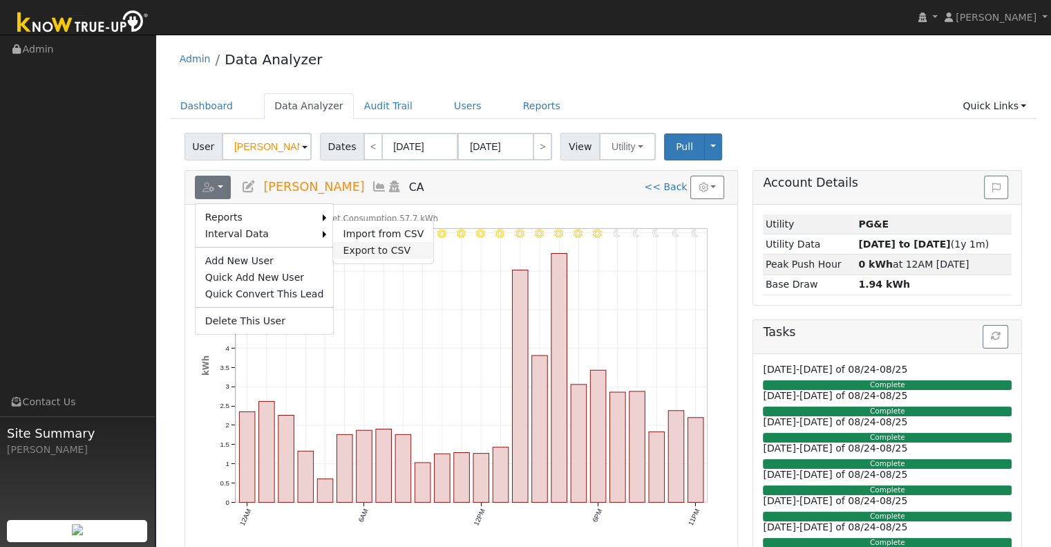
click at [352, 245] on link "Export to CSV" at bounding box center [383, 250] width 100 height 17
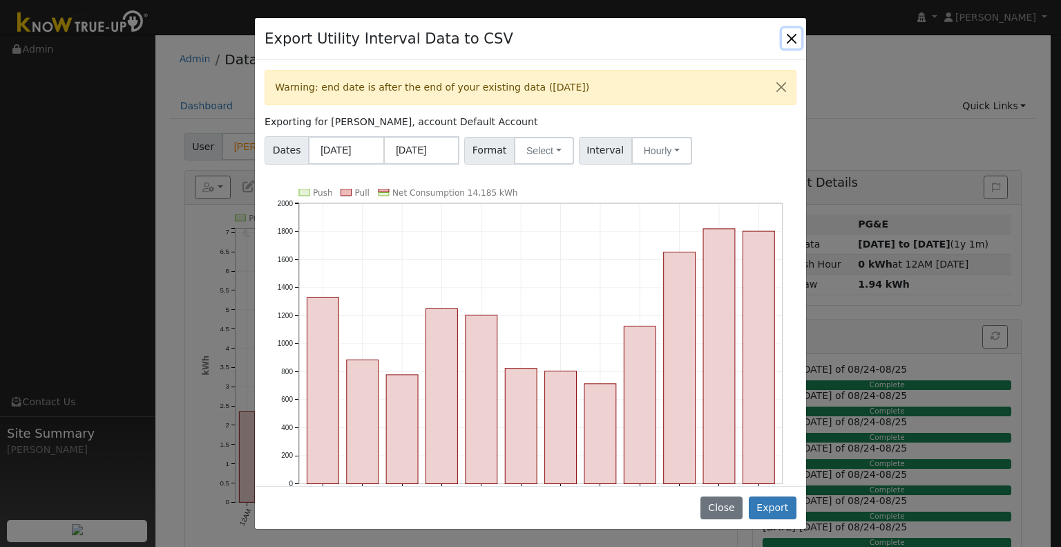
click at [788, 44] on button "Close" at bounding box center [791, 37] width 19 height 19
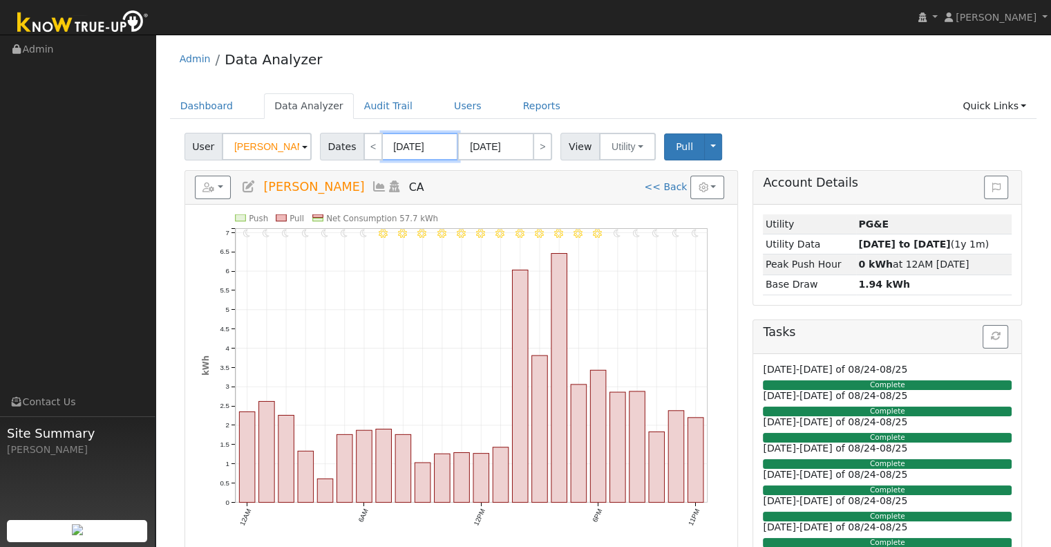
click at [427, 143] on input "[DATE]" at bounding box center [420, 147] width 76 height 28
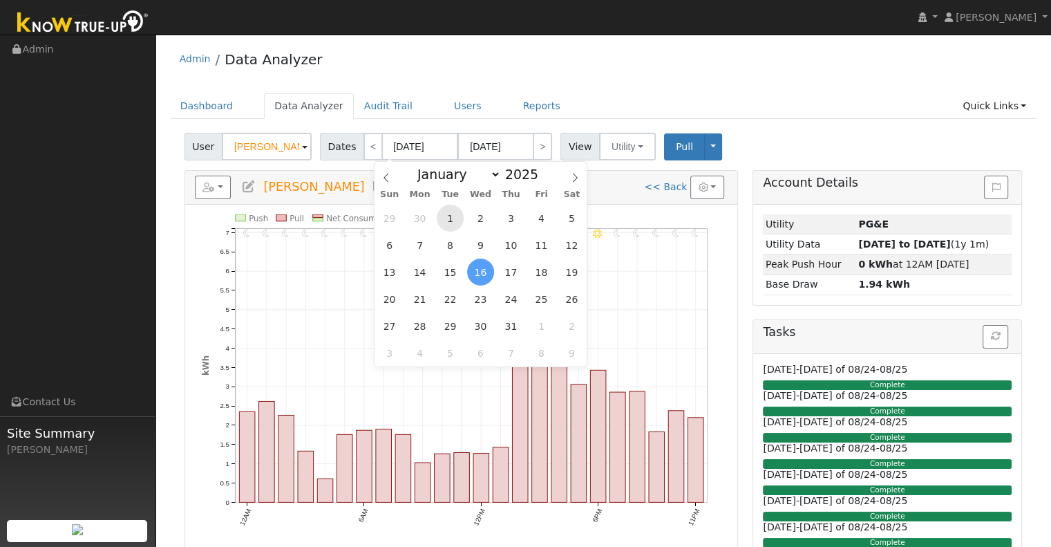
click at [455, 212] on span "1" at bounding box center [450, 218] width 27 height 27
type input "[DATE]"
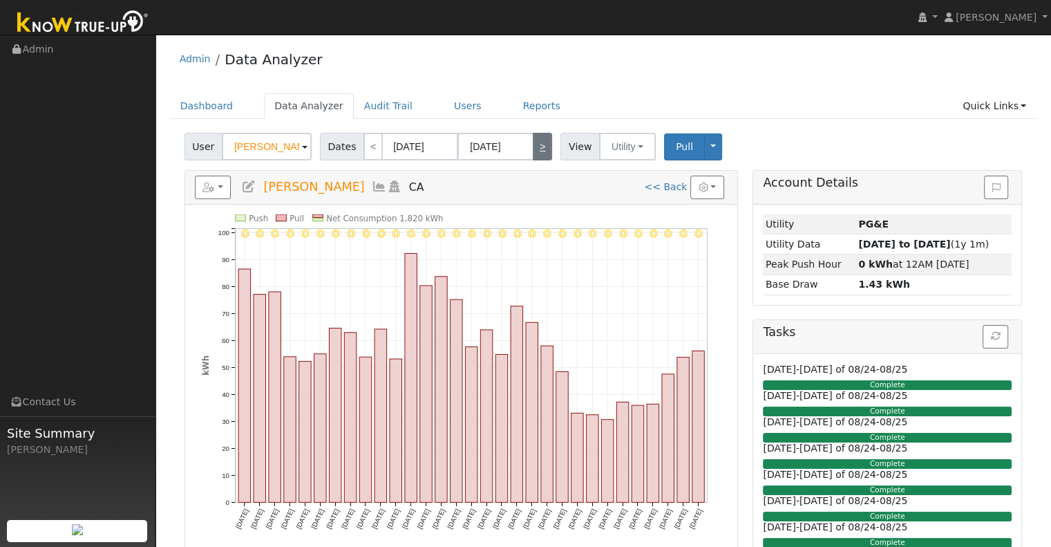
click at [540, 149] on link ">" at bounding box center [542, 147] width 19 height 28
type input "[DATE]"
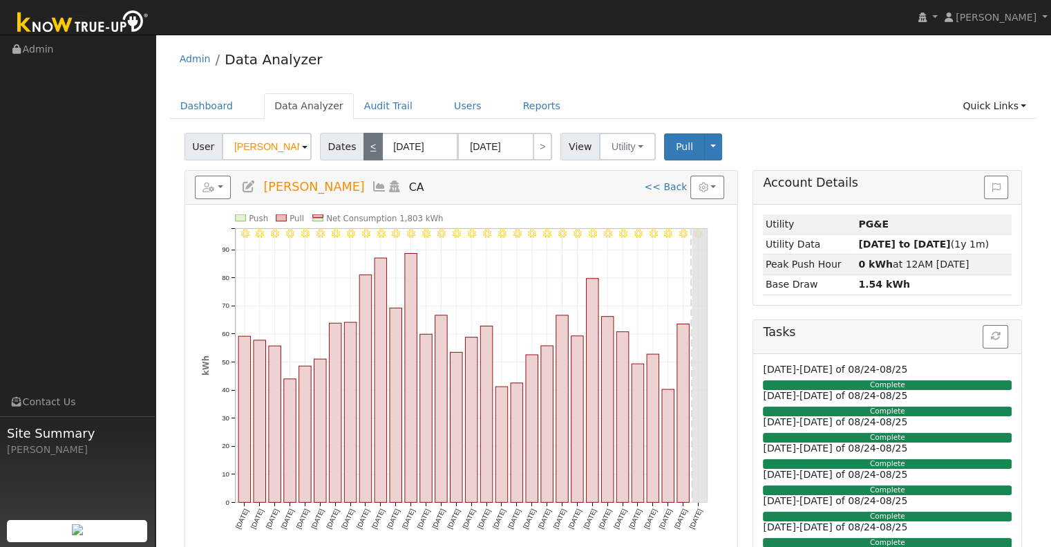
click at [368, 155] on link "<" at bounding box center [372, 147] width 19 height 28
type input "[DATE]"
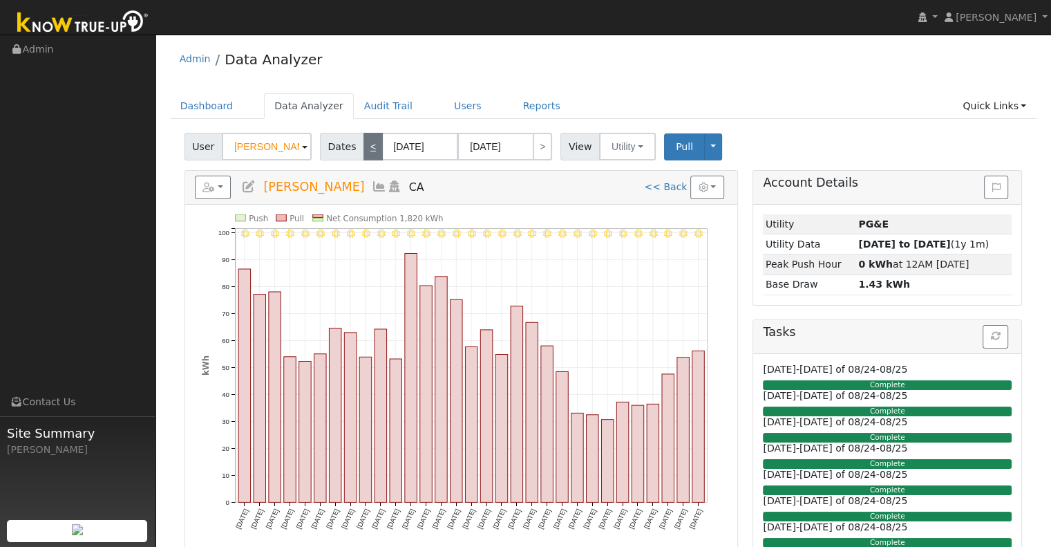
click at [370, 152] on link "<" at bounding box center [372, 147] width 19 height 28
type input "[DATE]"
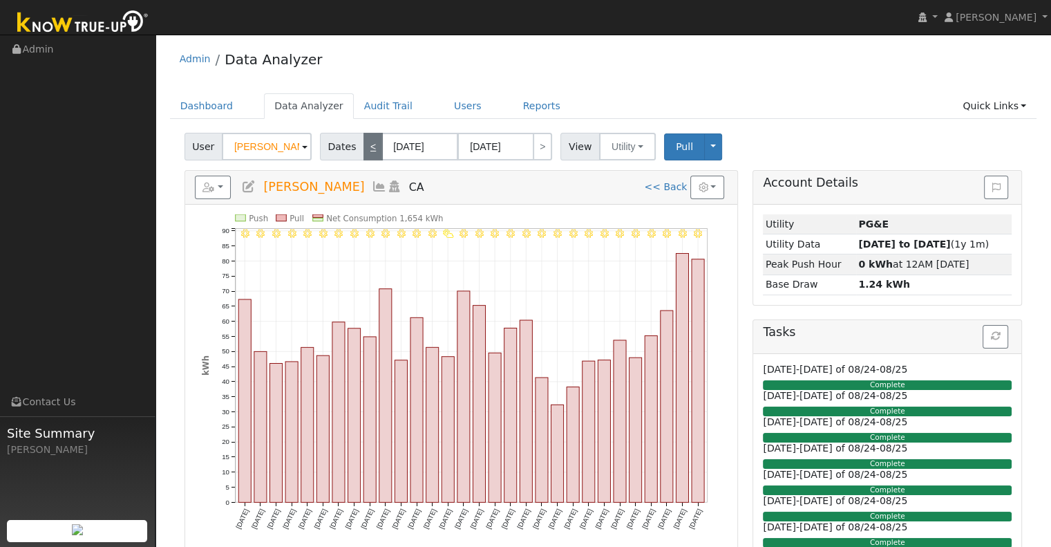
click at [369, 149] on link "<" at bounding box center [372, 147] width 19 height 28
type input "[DATE]"
click at [369, 149] on link "<" at bounding box center [372, 147] width 19 height 28
type input "[DATE]"
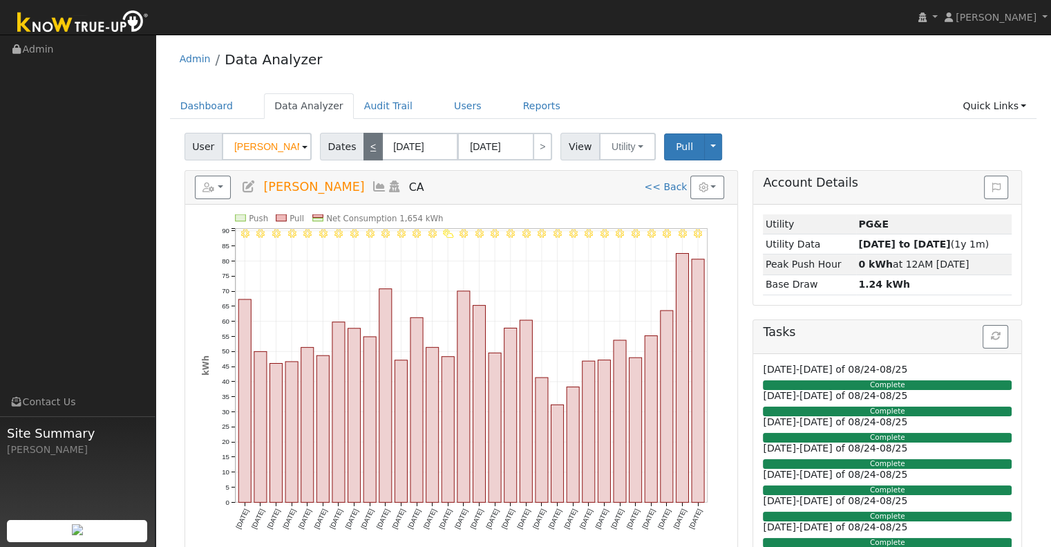
type input "[DATE]"
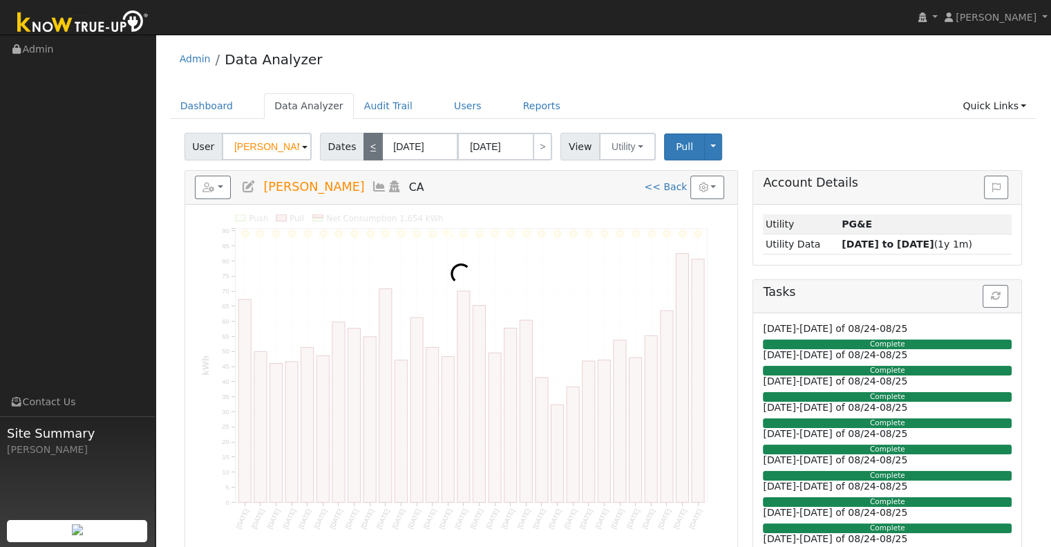
click at [369, 149] on link "<" at bounding box center [372, 147] width 19 height 28
type input "[DATE]"
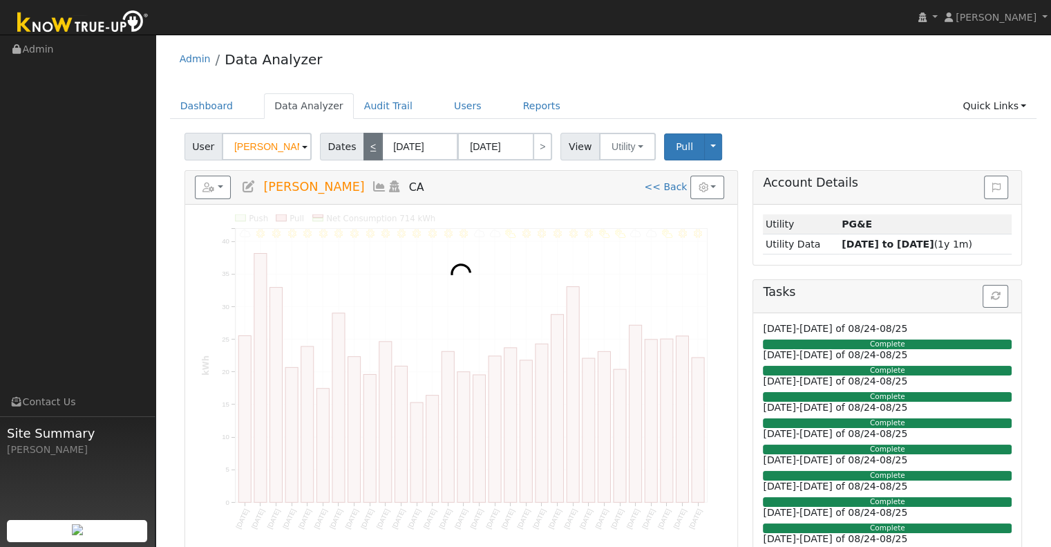
click at [369, 149] on link "<" at bounding box center [372, 147] width 19 height 28
type input "[DATE]"
click at [369, 149] on link "<" at bounding box center [372, 147] width 19 height 28
type input "[DATE]"
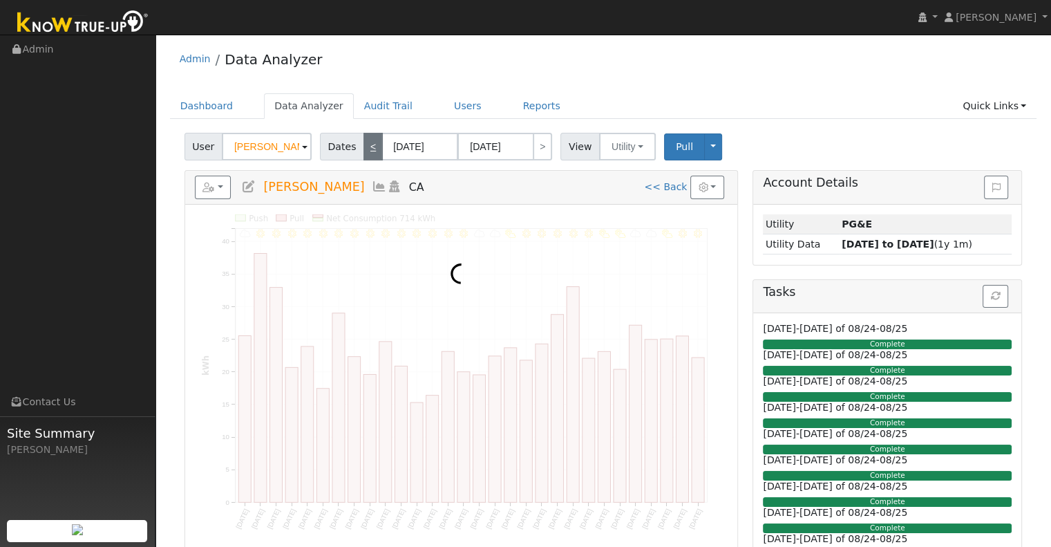
type input "[DATE]"
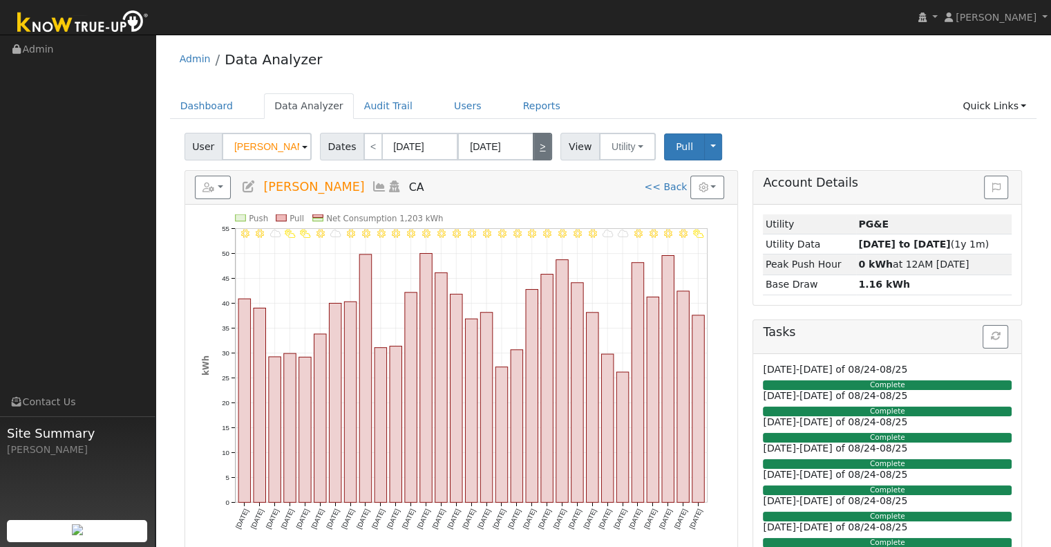
click at [534, 144] on link ">" at bounding box center [542, 147] width 19 height 28
type input "[DATE]"
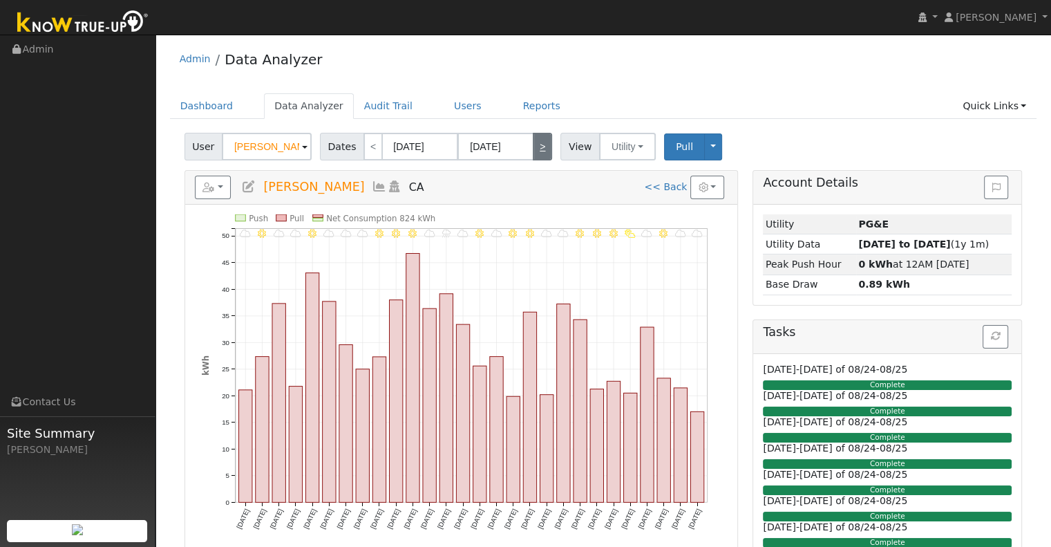
click at [538, 146] on link ">" at bounding box center [542, 147] width 19 height 28
type input "[DATE]"
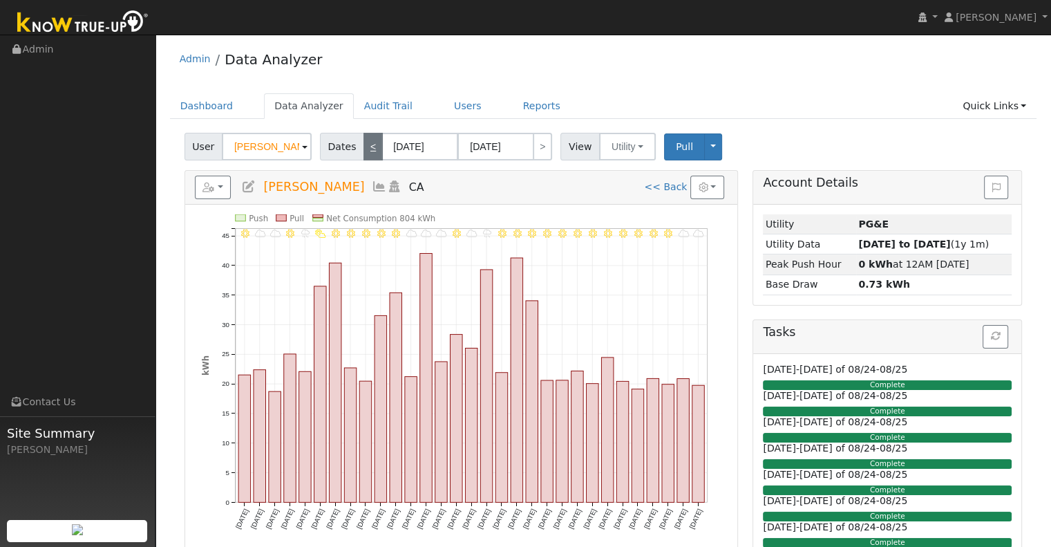
click at [363, 149] on link "<" at bounding box center [372, 147] width 19 height 28
type input "[DATE]"
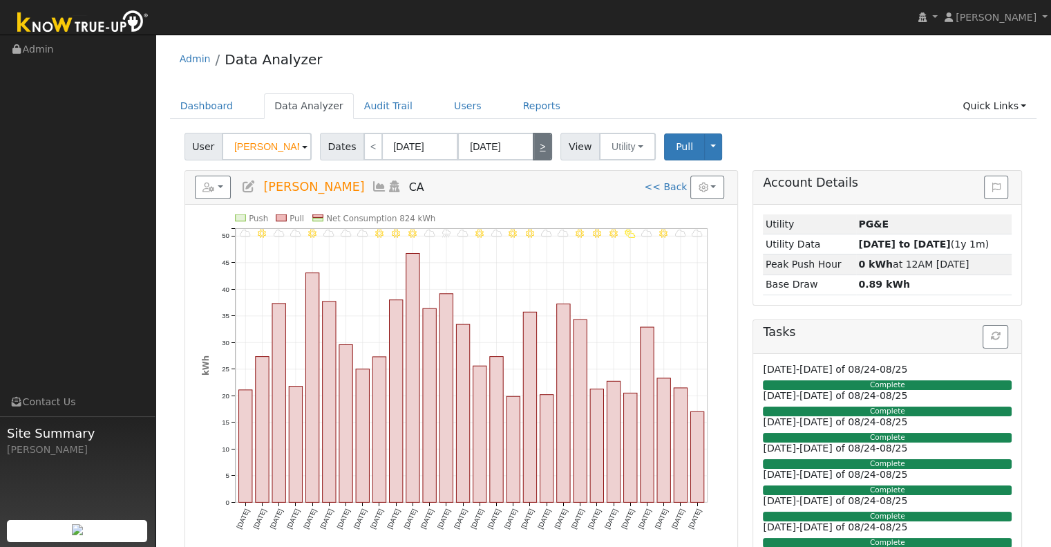
click at [533, 147] on link ">" at bounding box center [542, 147] width 19 height 28
type input "[DATE]"
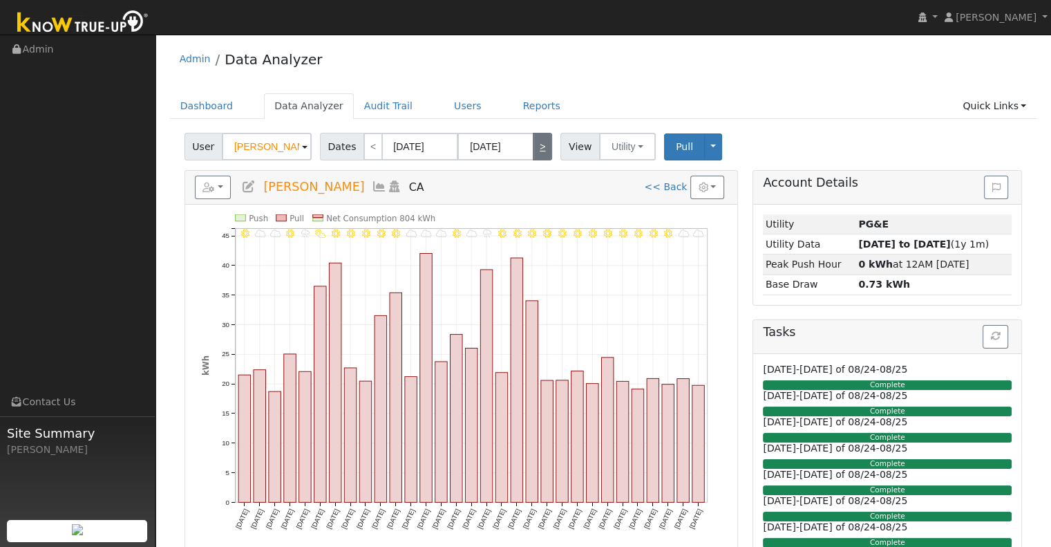
click at [533, 147] on link ">" at bounding box center [542, 147] width 19 height 28
type input "[DATE]"
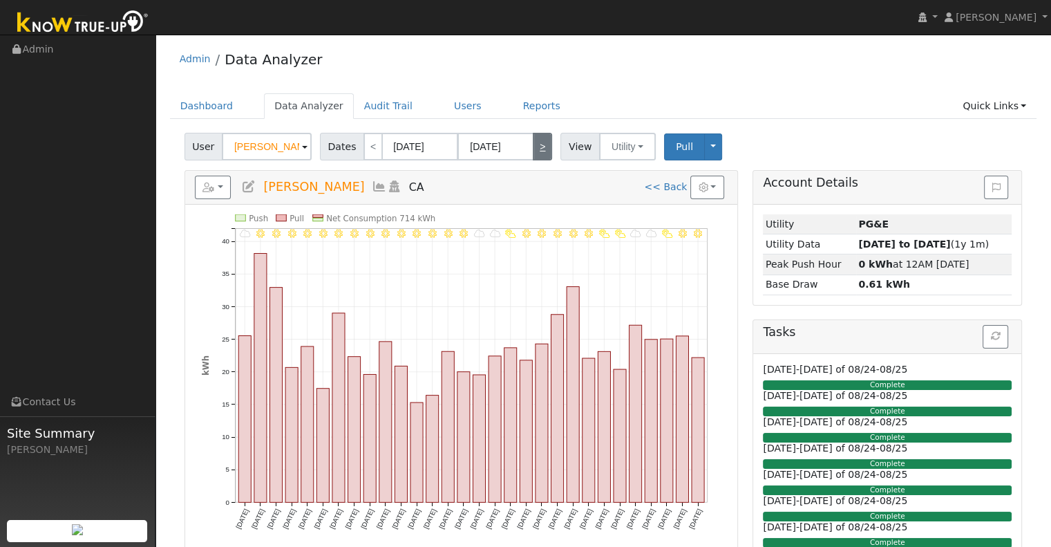
click at [536, 148] on link ">" at bounding box center [542, 147] width 19 height 28
type input "[DATE]"
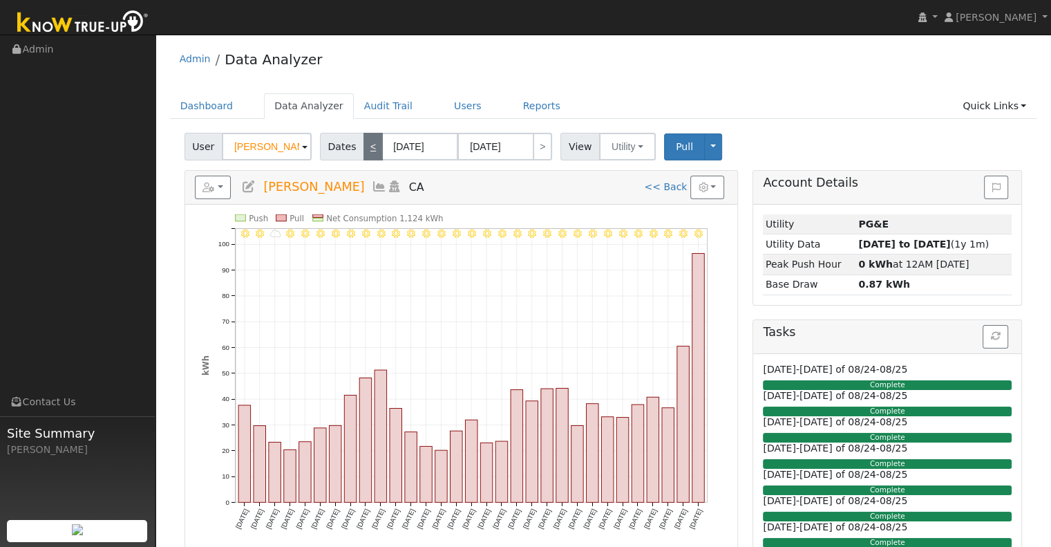
click at [367, 146] on link "<" at bounding box center [372, 147] width 19 height 28
type input "[DATE]"
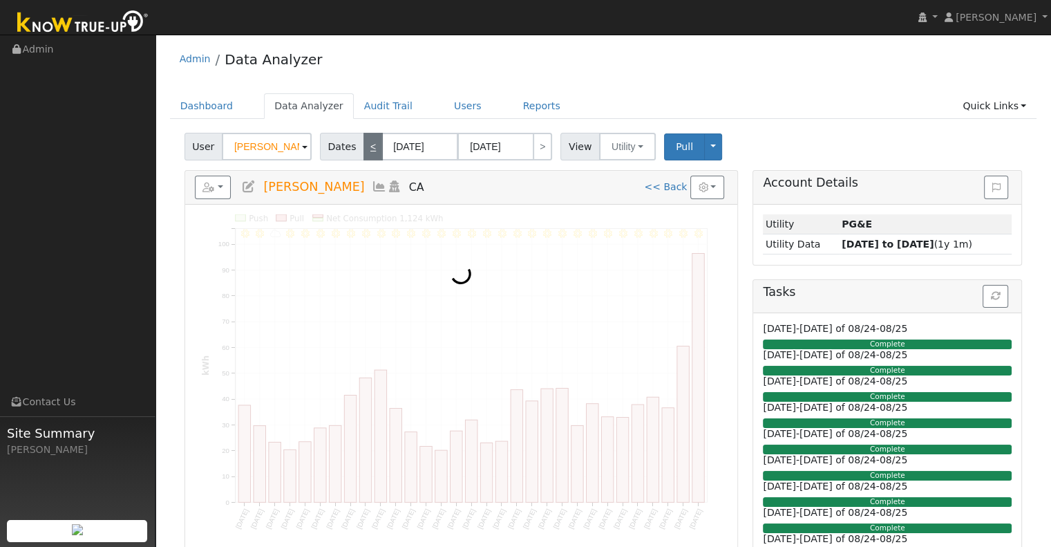
click at [368, 146] on link "<" at bounding box center [372, 147] width 19 height 28
type input "[DATE]"
click at [368, 146] on link "<" at bounding box center [372, 147] width 19 height 28
type input "[DATE]"
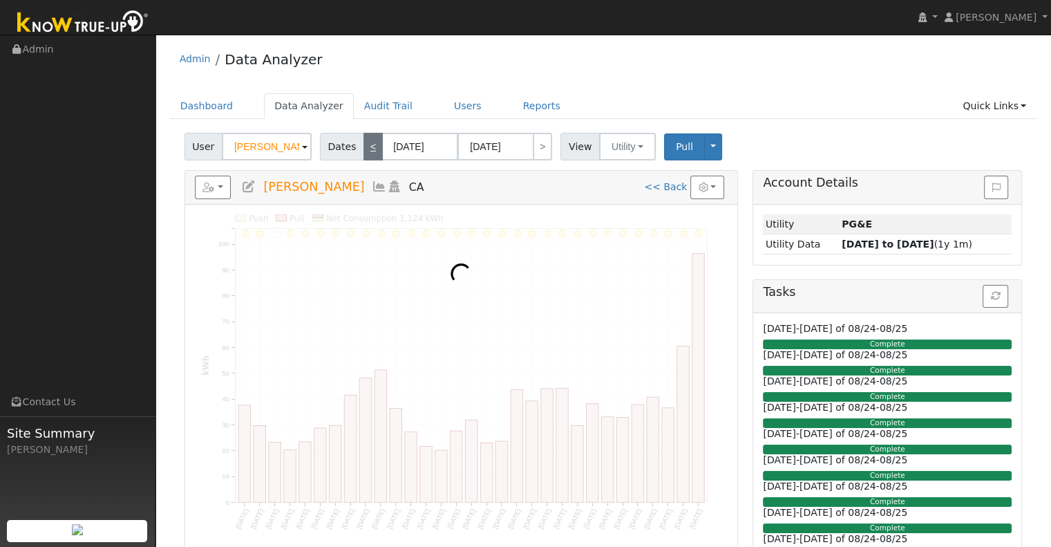
type input "[DATE]"
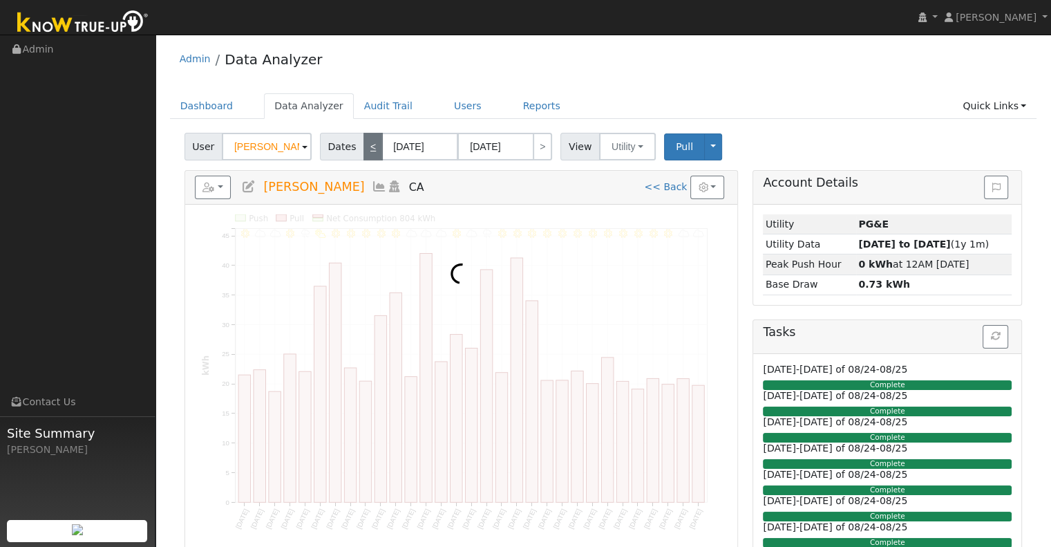
click at [368, 146] on link "<" at bounding box center [372, 147] width 19 height 28
type input "[DATE]"
click at [368, 146] on link "<" at bounding box center [372, 147] width 19 height 28
type input "[DATE]"
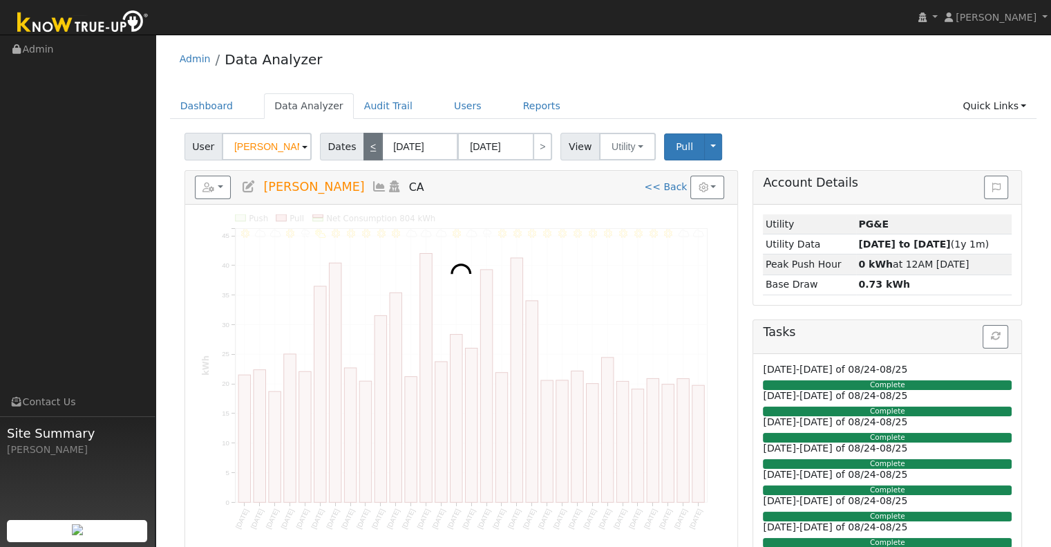
type input "[DATE]"
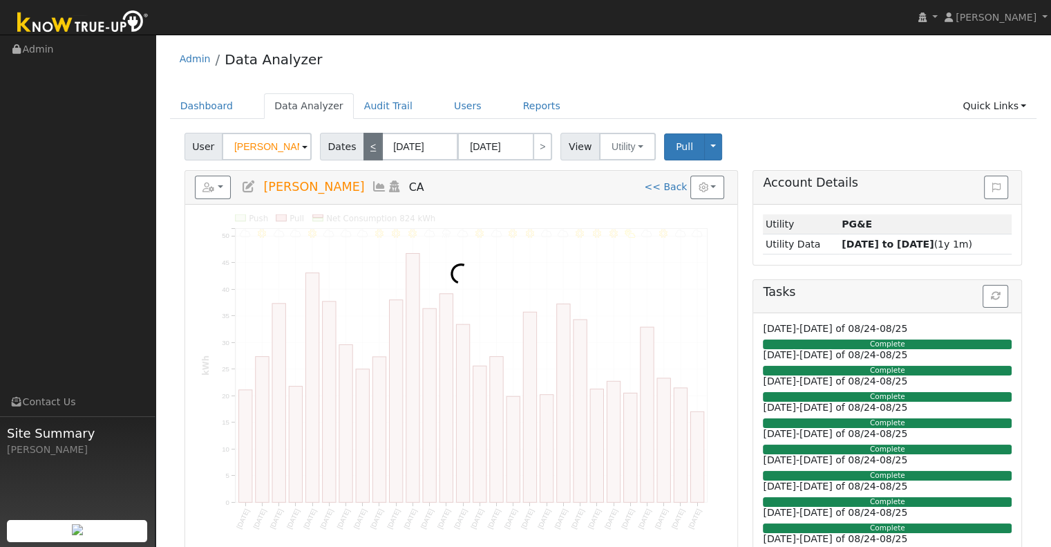
click at [368, 146] on link "<" at bounding box center [372, 147] width 19 height 28
type input "[DATE]"
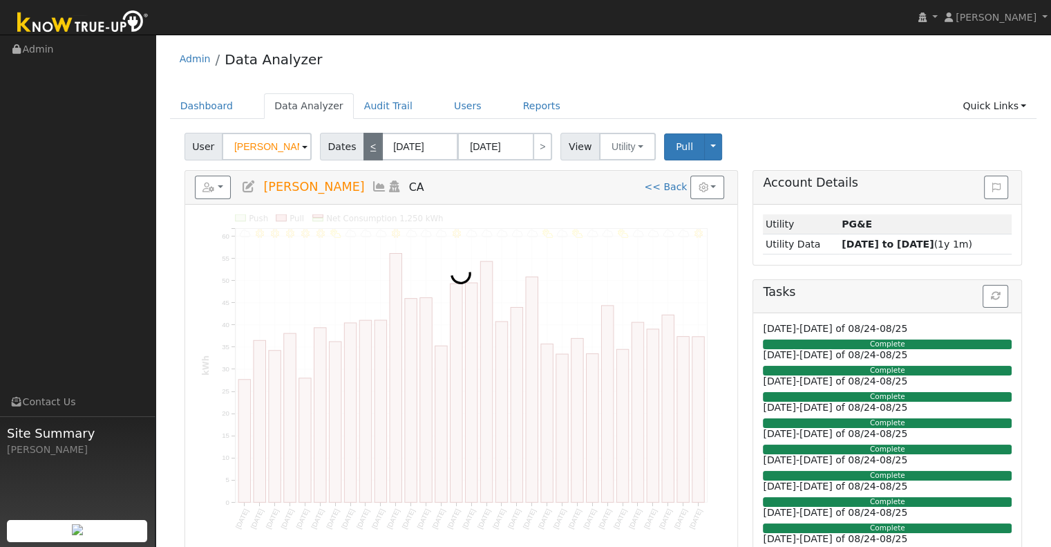
click at [368, 146] on link "<" at bounding box center [372, 147] width 19 height 28
type input "[DATE]"
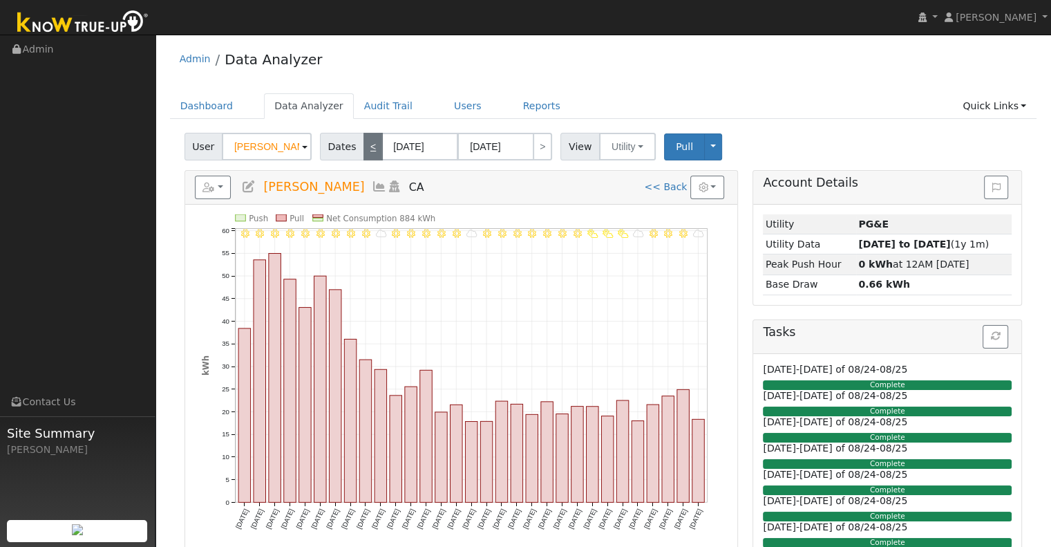
click at [368, 146] on link "<" at bounding box center [372, 147] width 19 height 28
type input "[DATE]"
click at [368, 146] on link "<" at bounding box center [372, 147] width 19 height 28
type input "[DATE]"
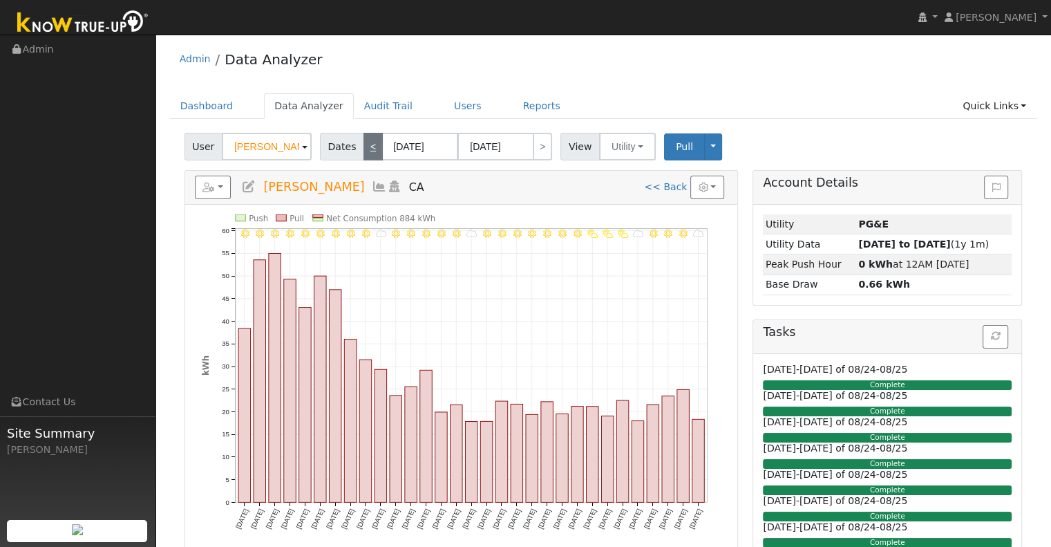
type input "[DATE]"
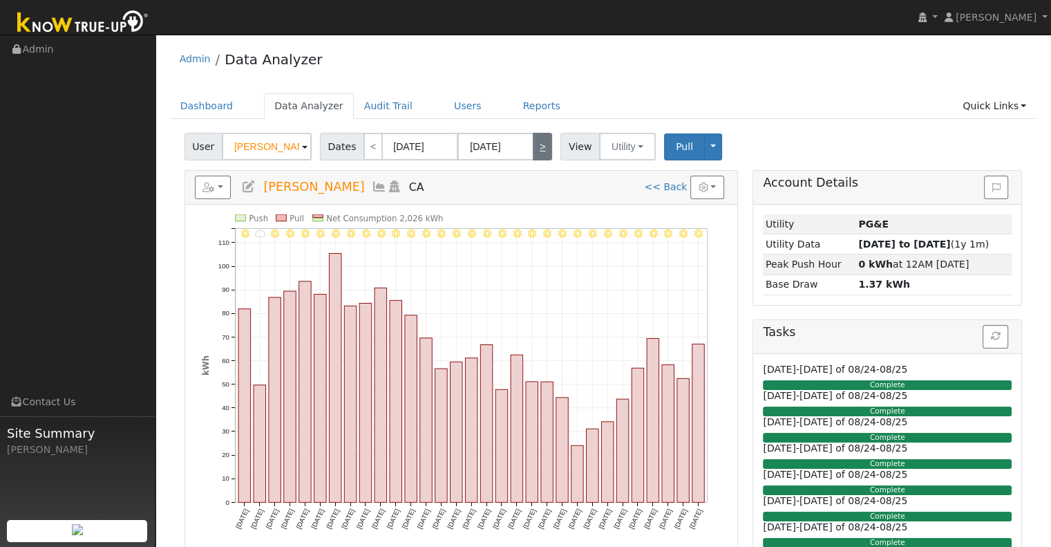
click at [533, 149] on link ">" at bounding box center [542, 147] width 19 height 28
type input "[DATE]"
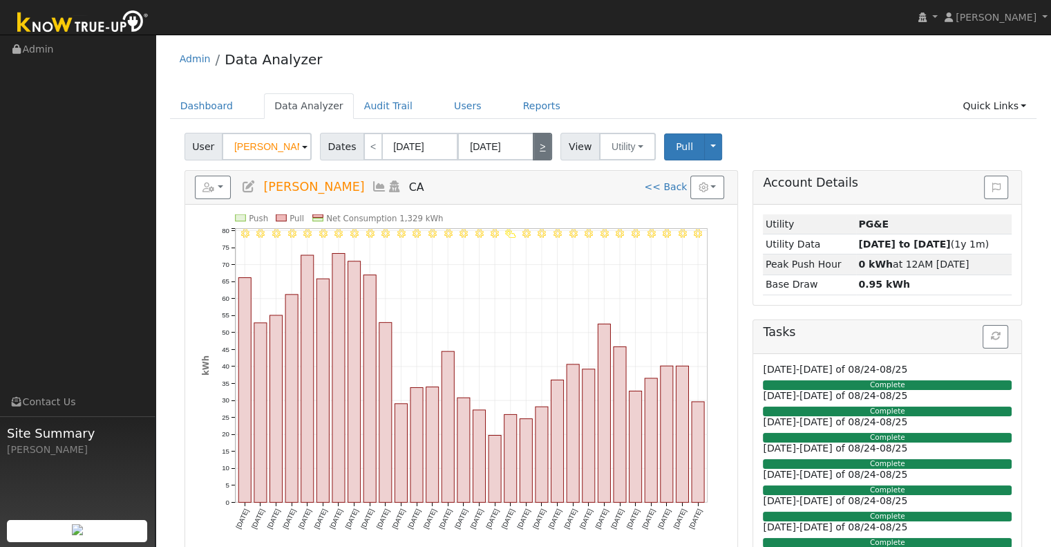
click at [533, 150] on link ">" at bounding box center [542, 147] width 19 height 28
type input "[DATE]"
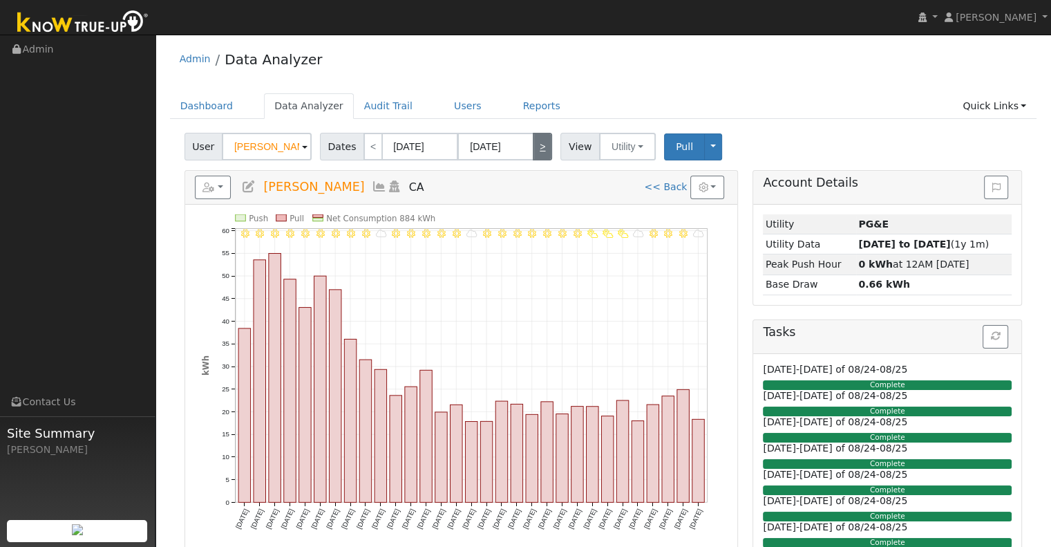
click at [539, 149] on link ">" at bounding box center [542, 147] width 19 height 28
type input "[DATE]"
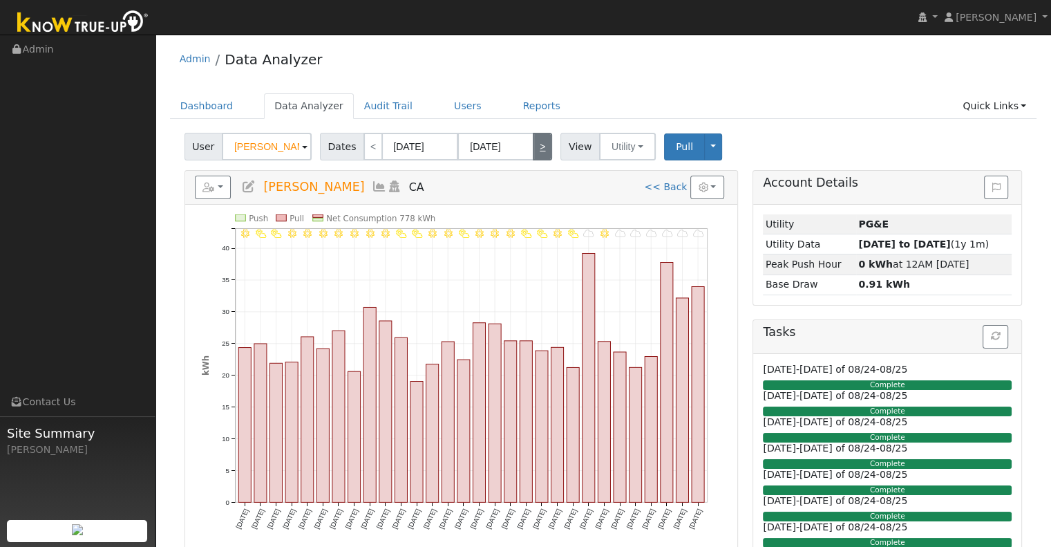
click at [539, 149] on link ">" at bounding box center [542, 147] width 19 height 28
type input "[DATE]"
